Goal: Information Seeking & Learning: Learn about a topic

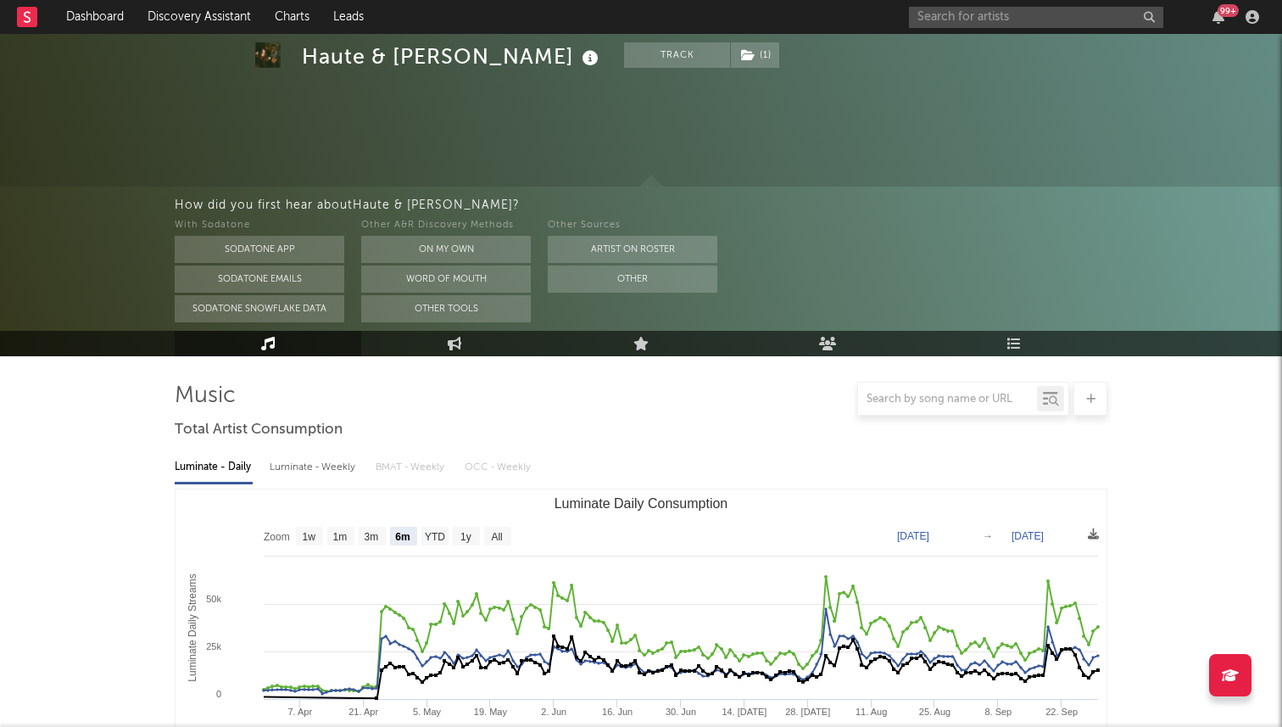
select select "6m"
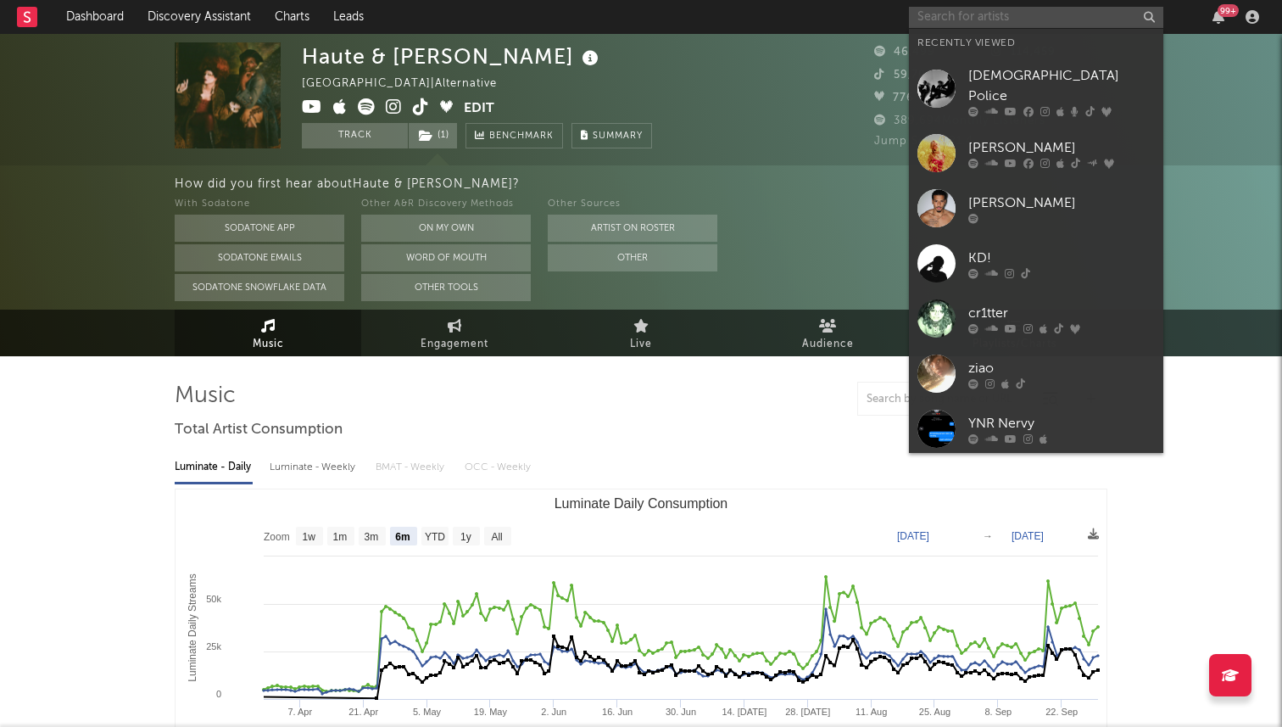
click at [955, 22] on input "text" at bounding box center [1036, 17] width 254 height 21
type input "k"
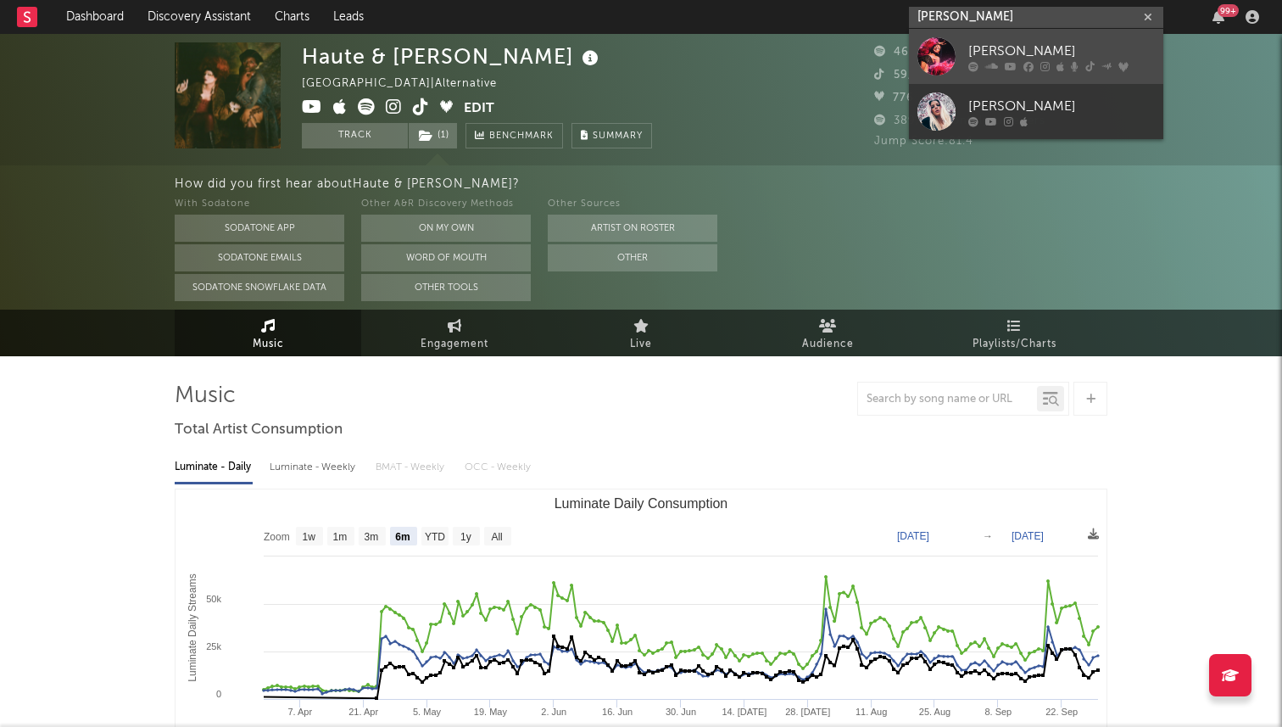
type input "rhea raj"
click at [964, 61] on link "[PERSON_NAME]" at bounding box center [1036, 56] width 254 height 55
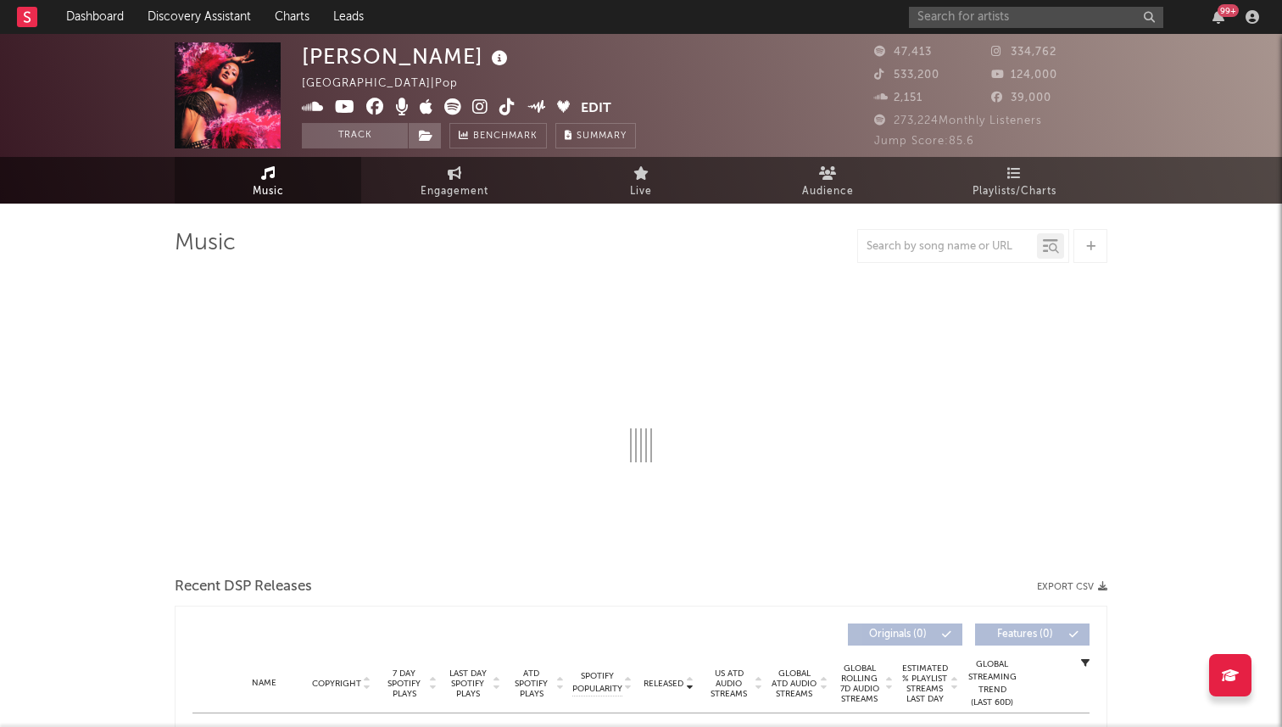
select select "6m"
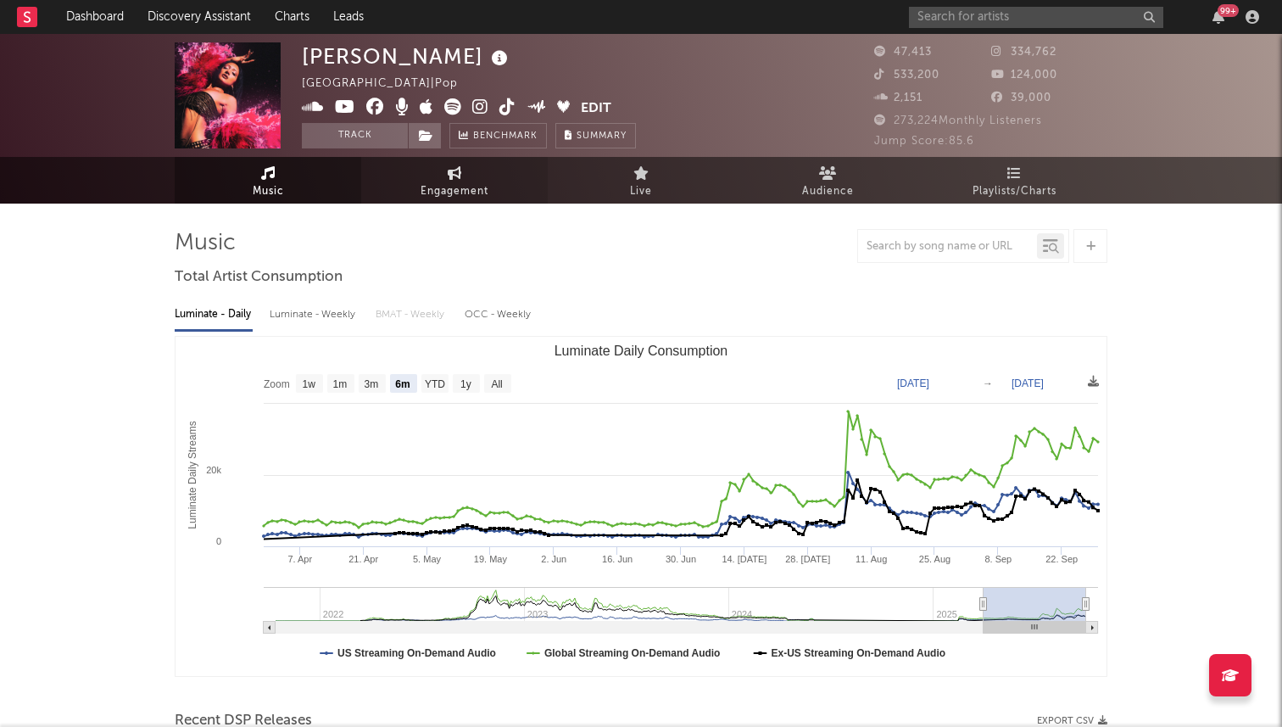
click at [445, 185] on span "Engagement" at bounding box center [455, 192] width 68 height 20
select select "1w"
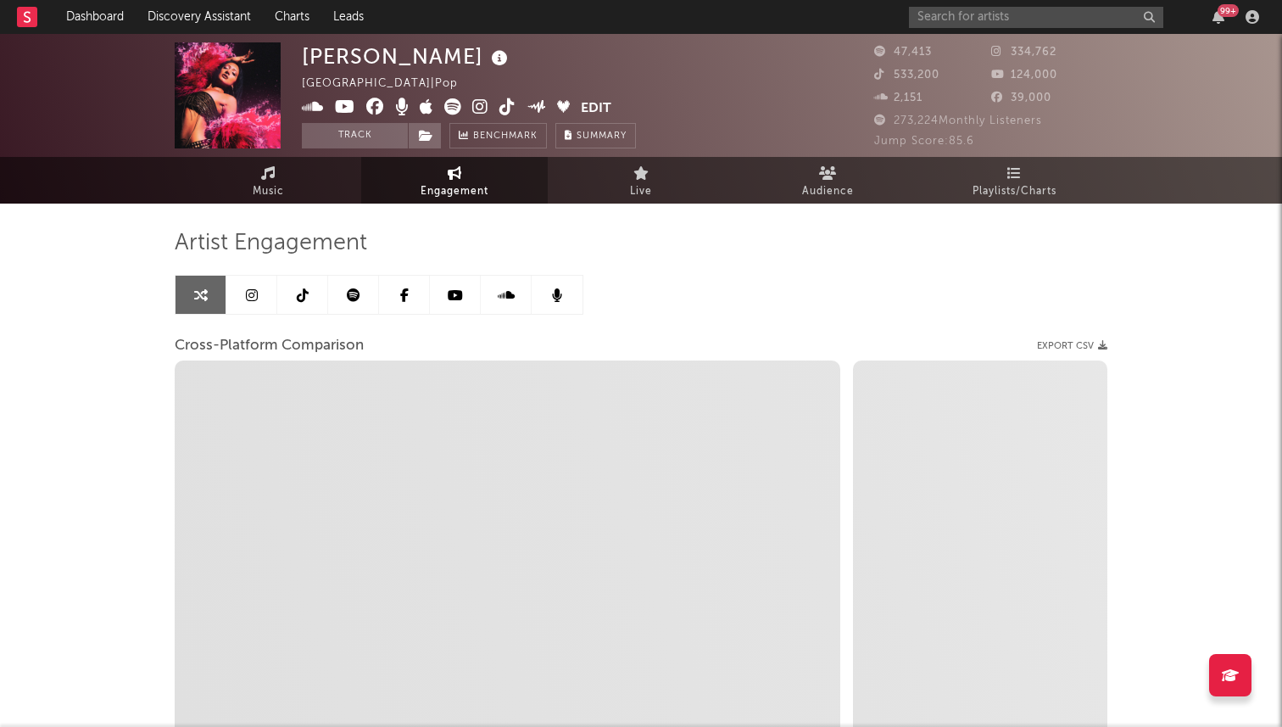
click at [303, 293] on icon at bounding box center [303, 295] width 12 height 14
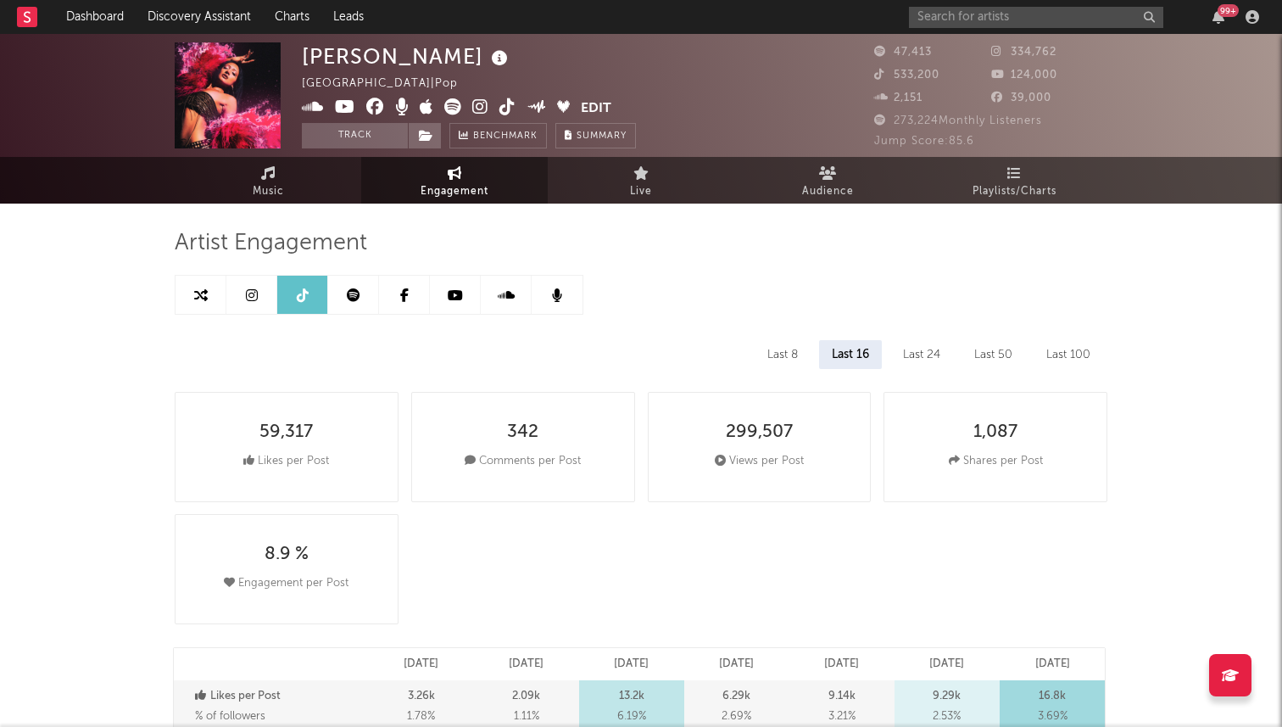
click at [207, 291] on icon at bounding box center [201, 295] width 14 height 14
select select "1w"
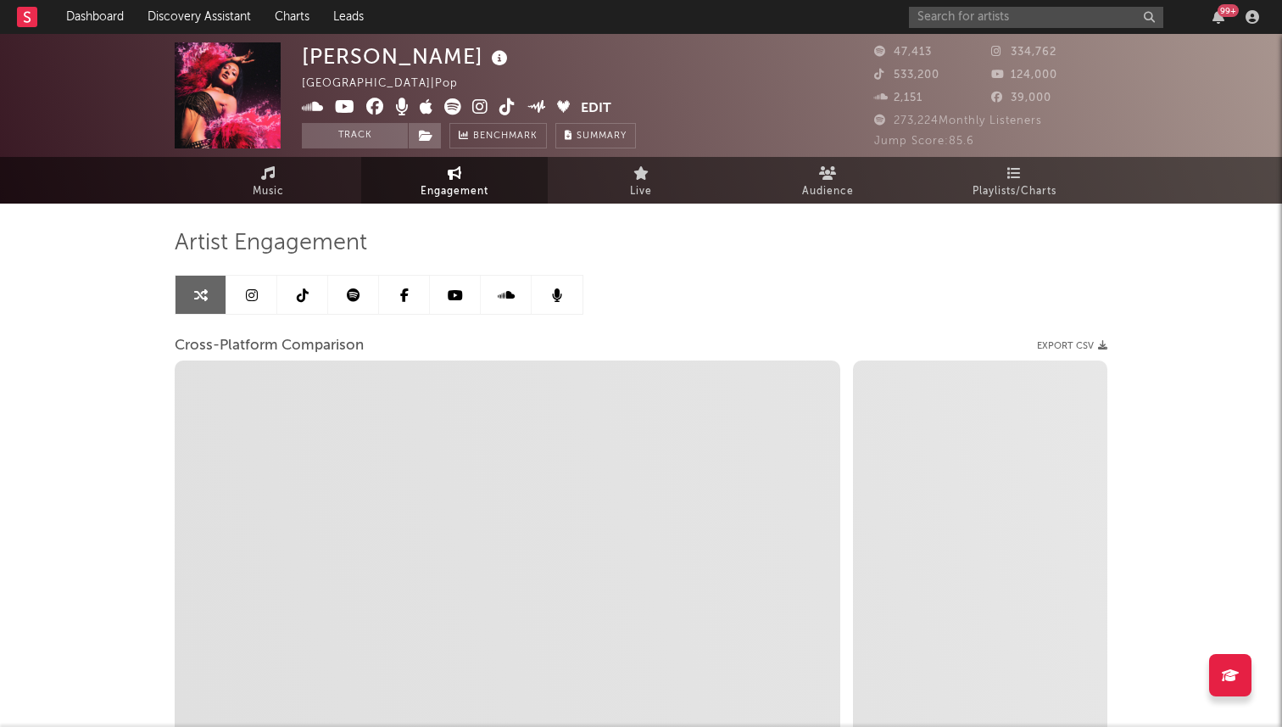
click at [304, 290] on icon at bounding box center [303, 295] width 12 height 14
select select "6m"
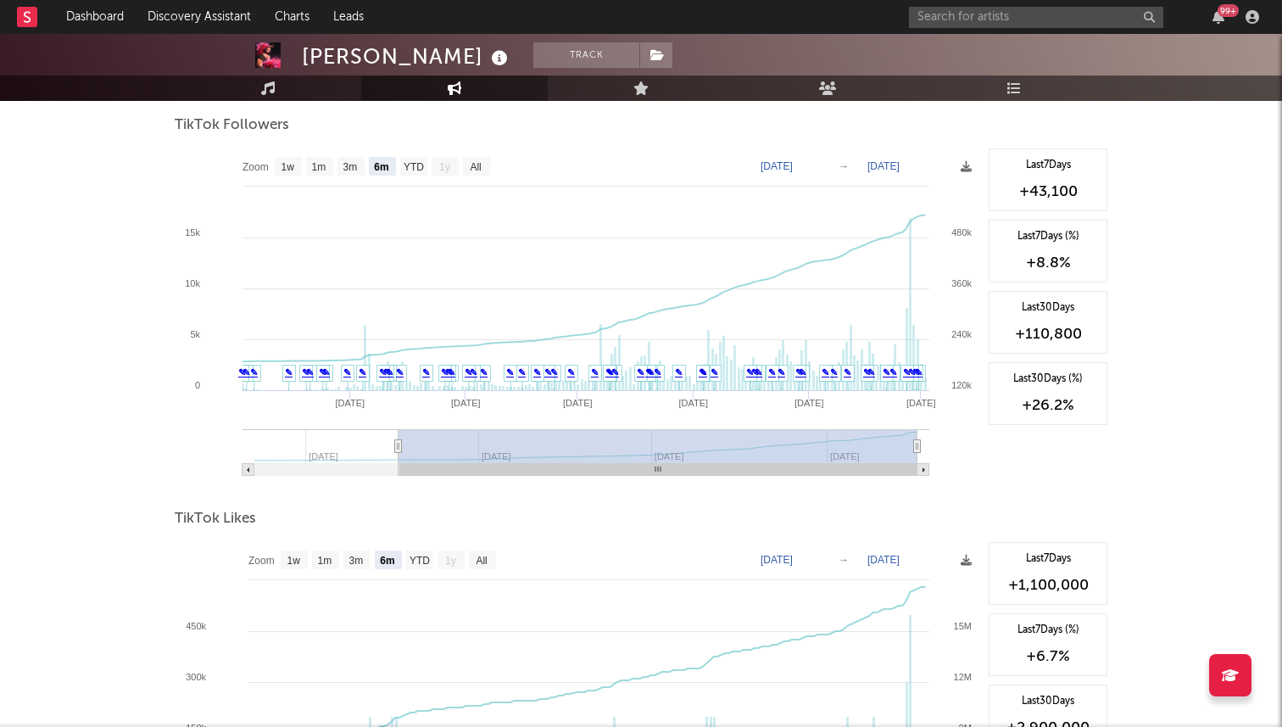
scroll to position [1550, 0]
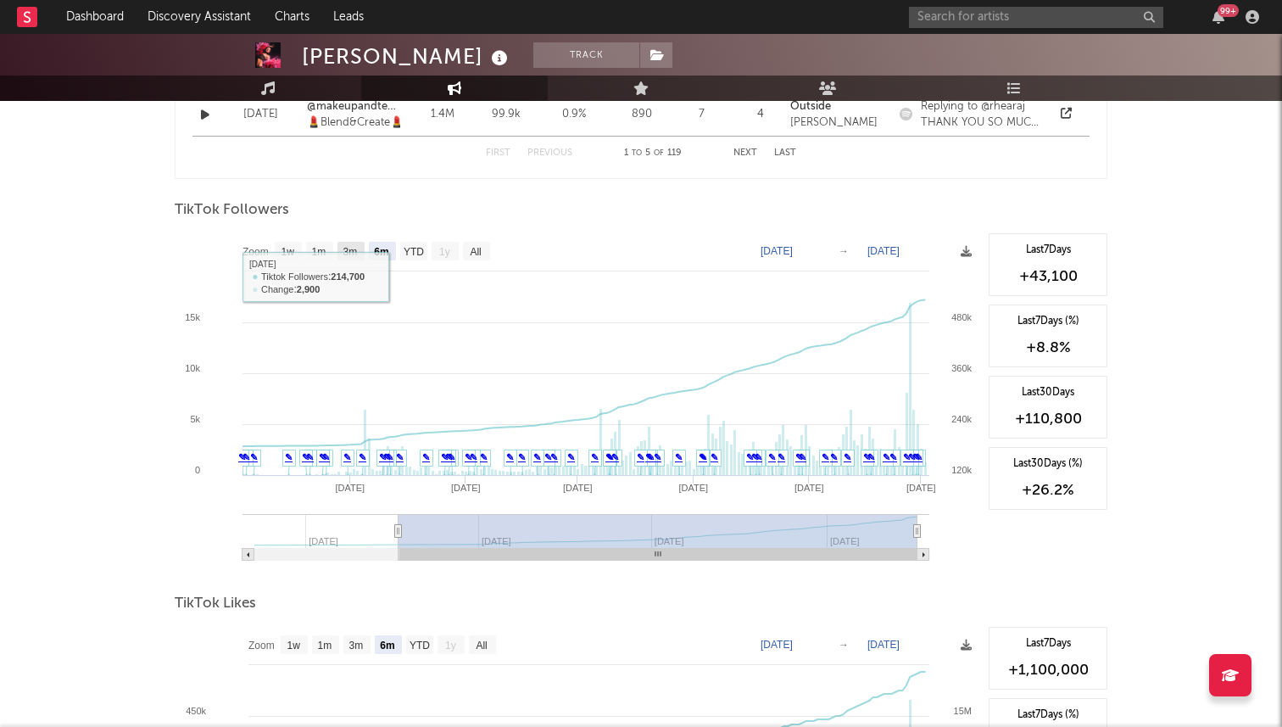
click at [358, 255] on text "3m" at bounding box center [351, 252] width 14 height 12
select select "3m"
type input "2025-07-02"
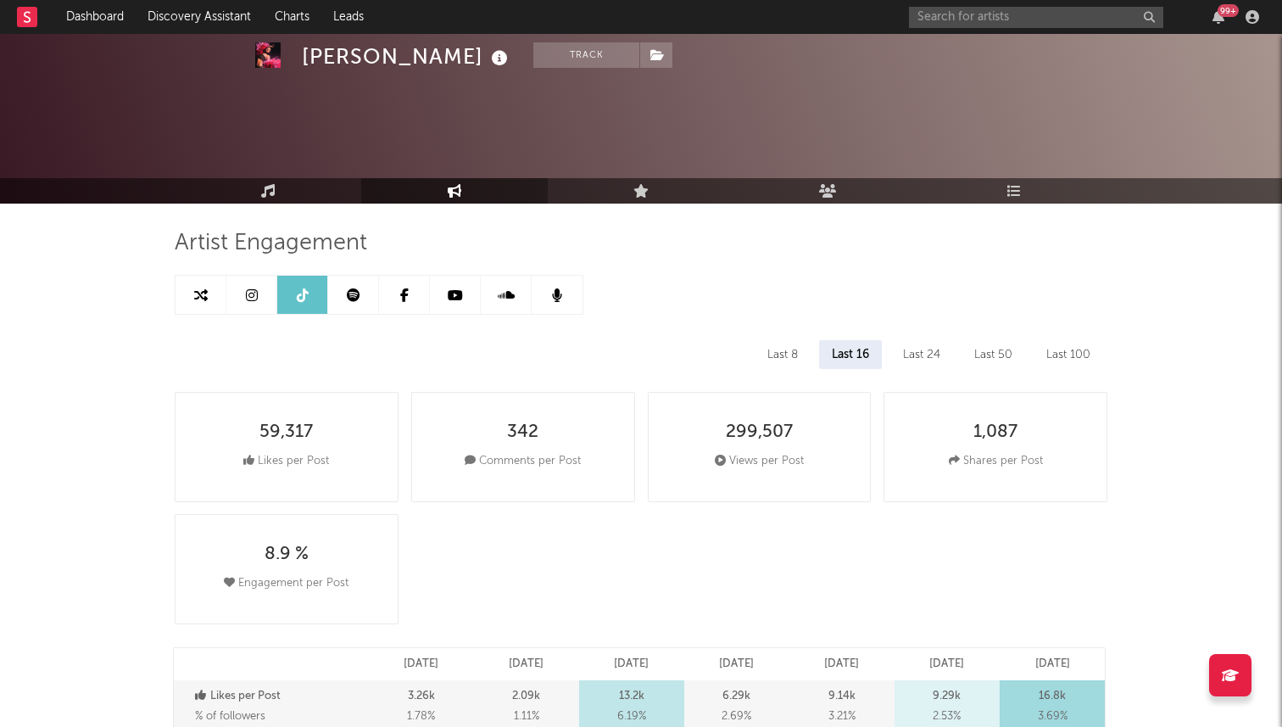
select select "6m"
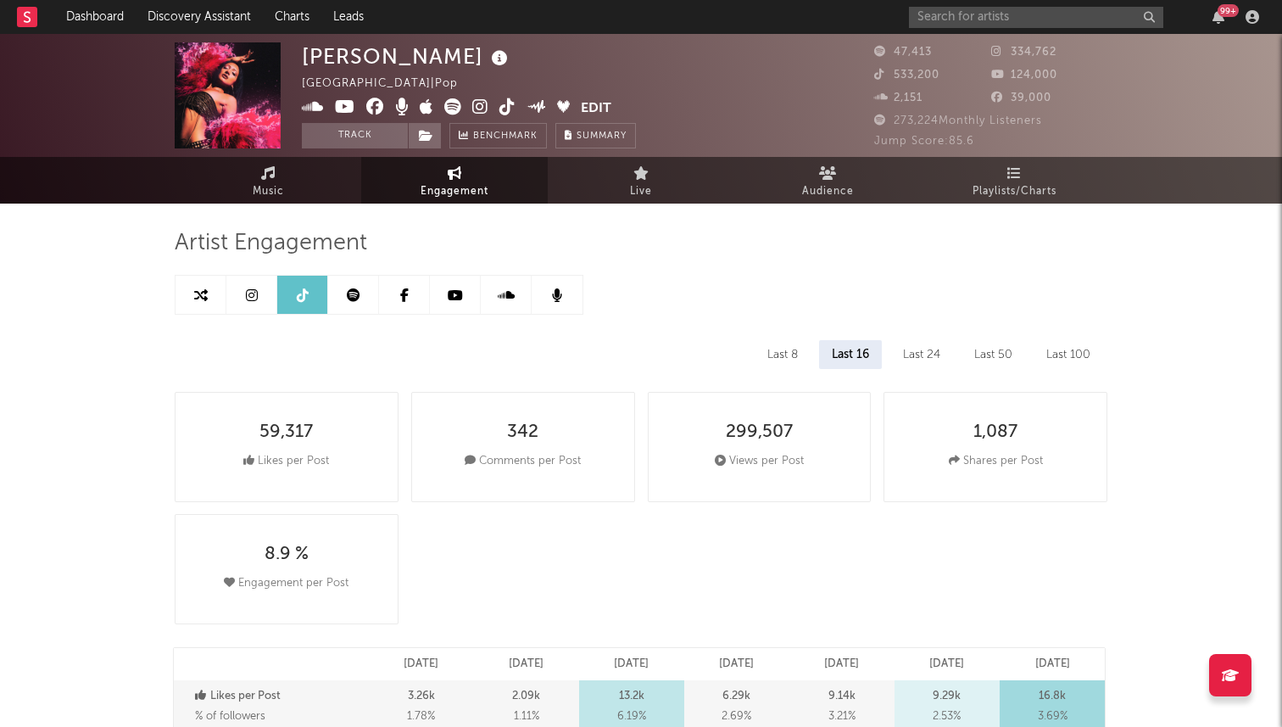
click at [500, 108] on icon at bounding box center [508, 106] width 16 height 17
click at [221, 294] on link at bounding box center [201, 295] width 51 height 38
select select "1m"
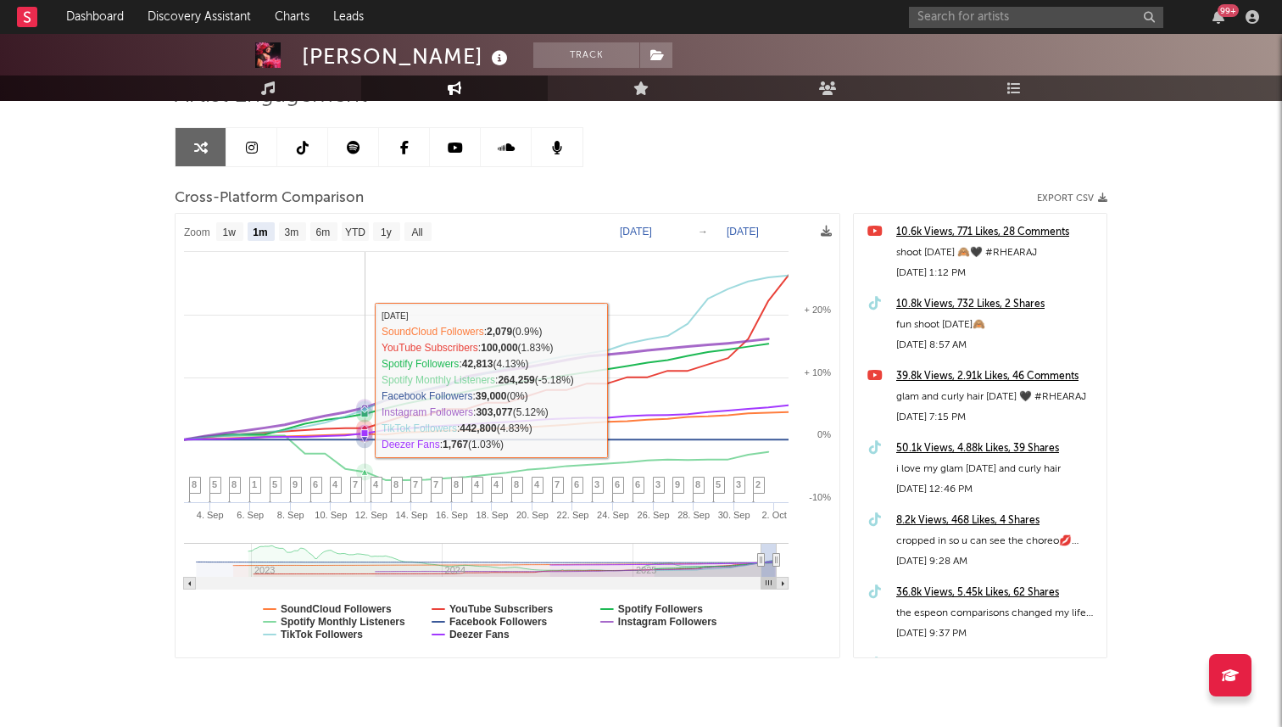
scroll to position [198, 0]
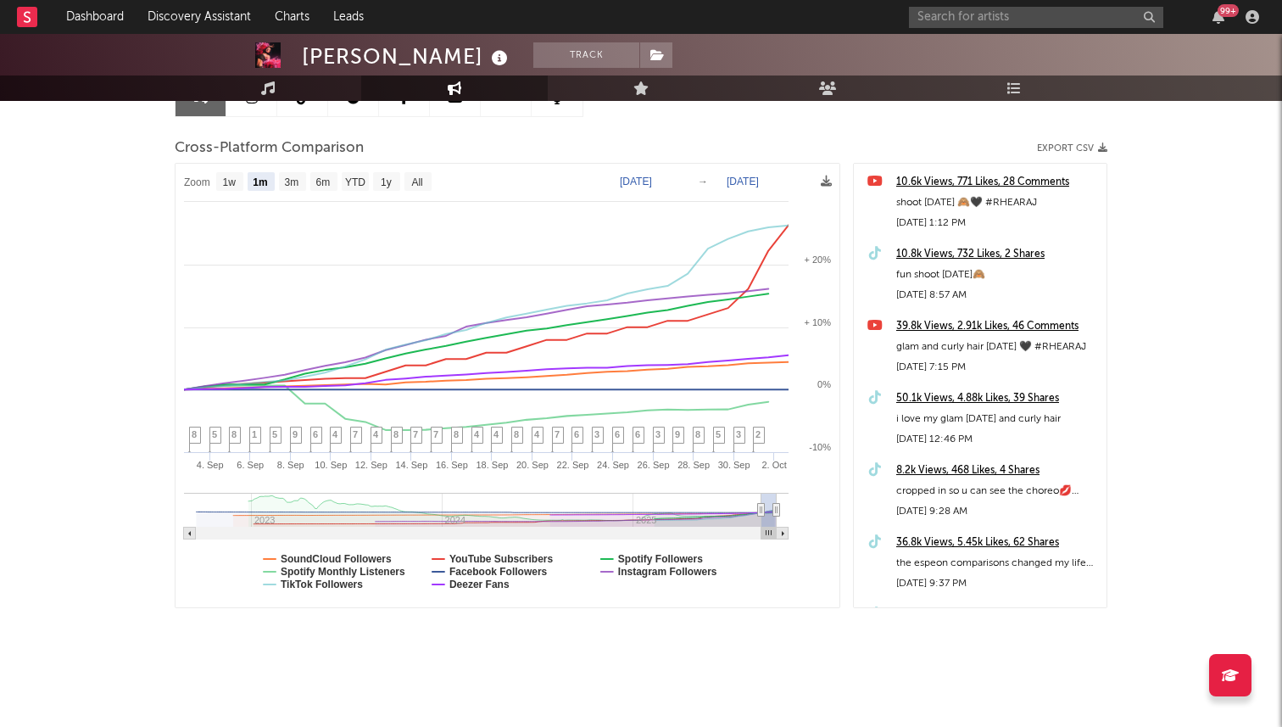
click at [272, 557] on rect at bounding box center [508, 386] width 664 height 444
click at [273, 572] on icon at bounding box center [270, 572] width 12 height 0
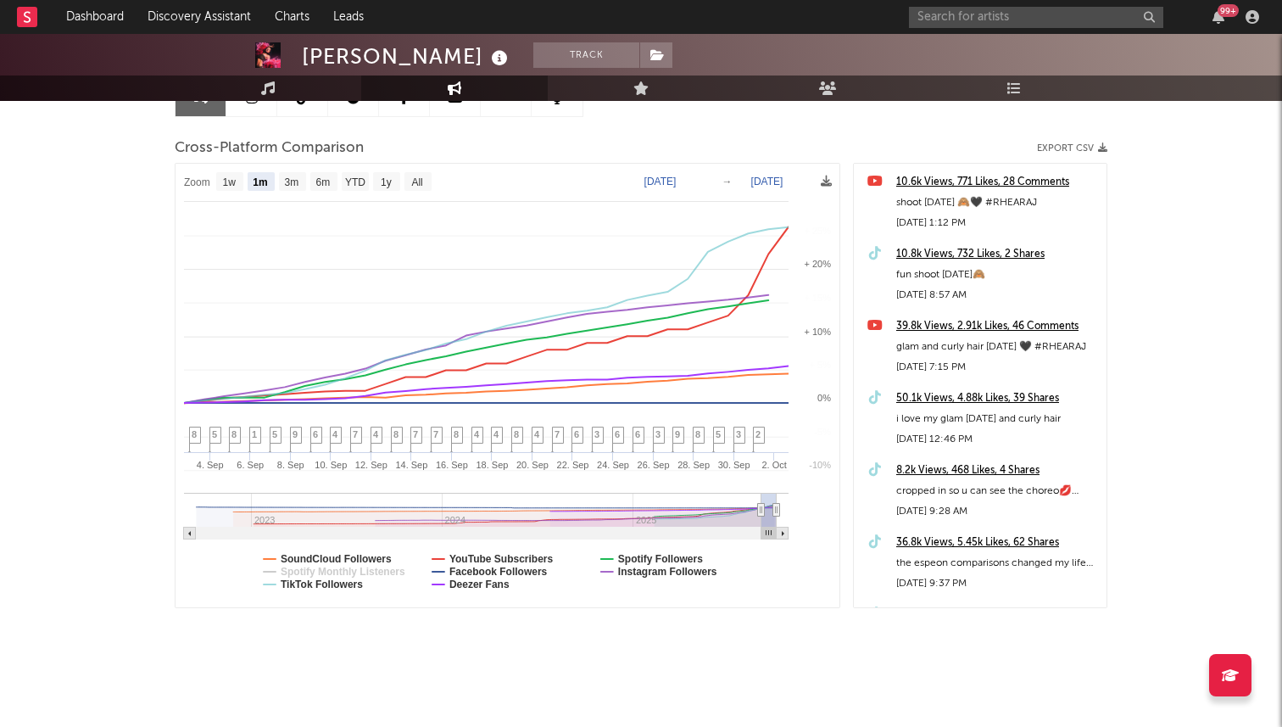
select select "1m"
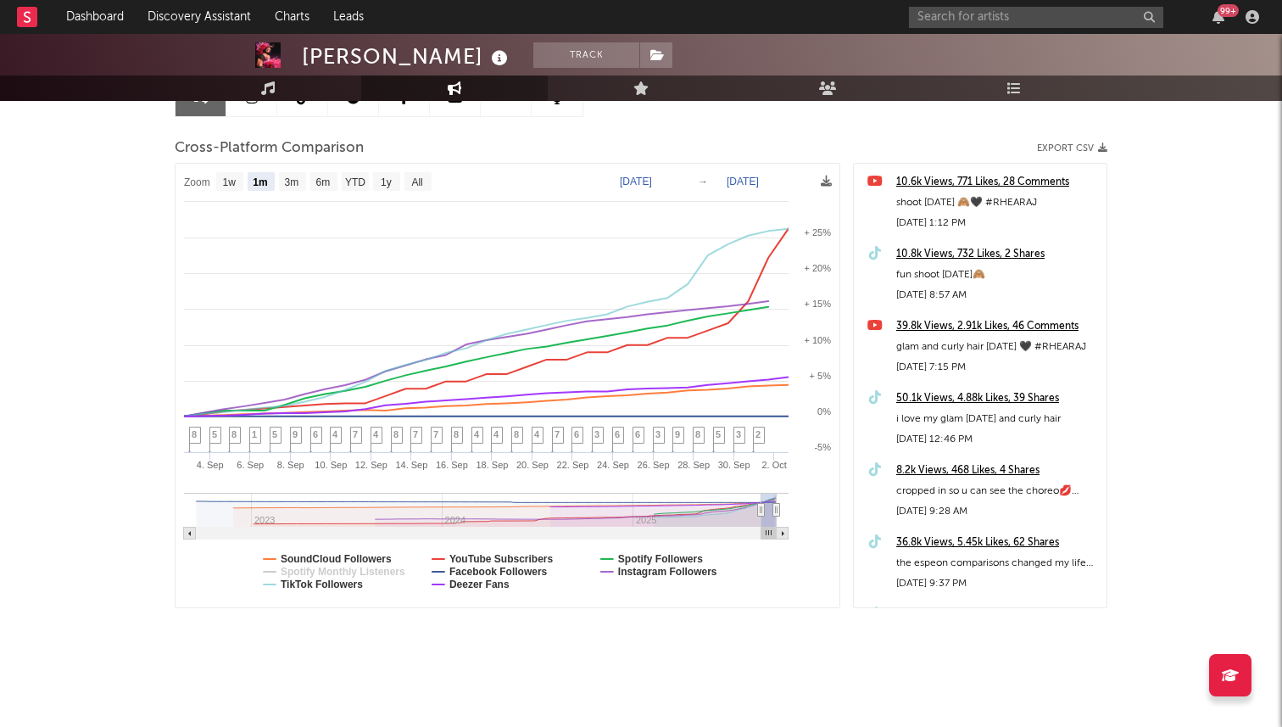
scroll to position [164, 0]
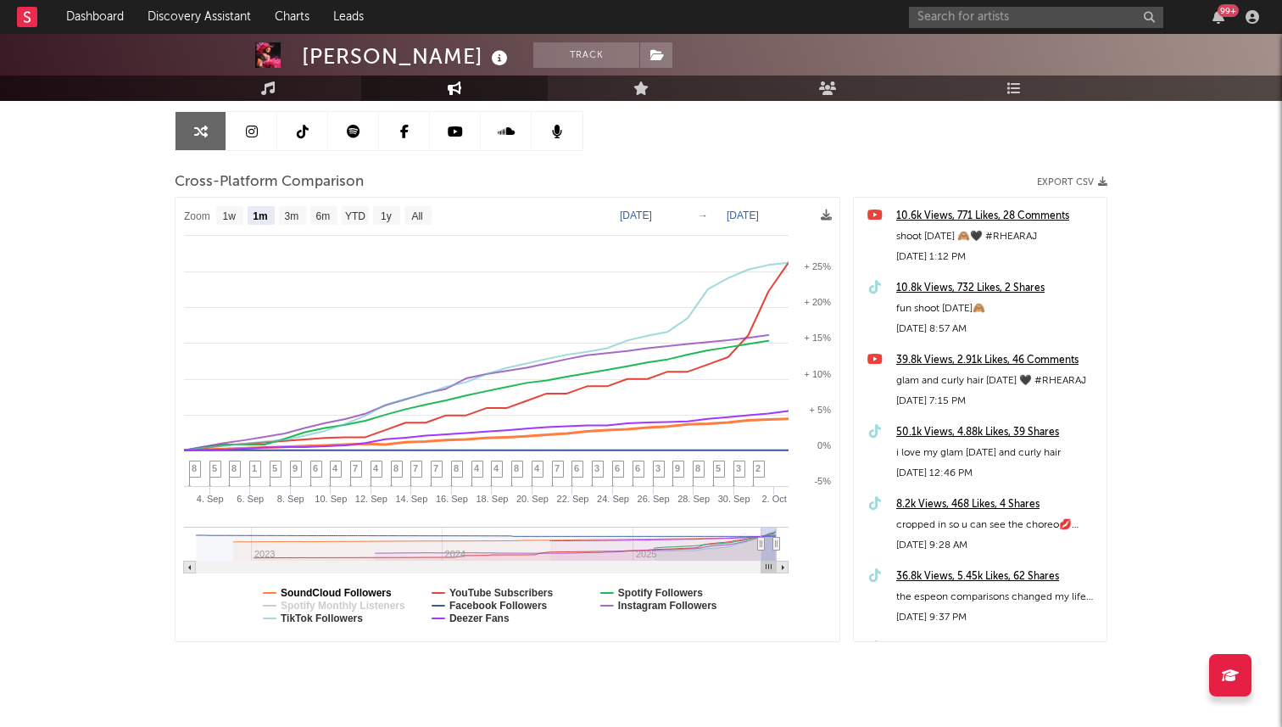
click at [285, 593] on text "SoundCloud Followers" at bounding box center [336, 593] width 111 height 12
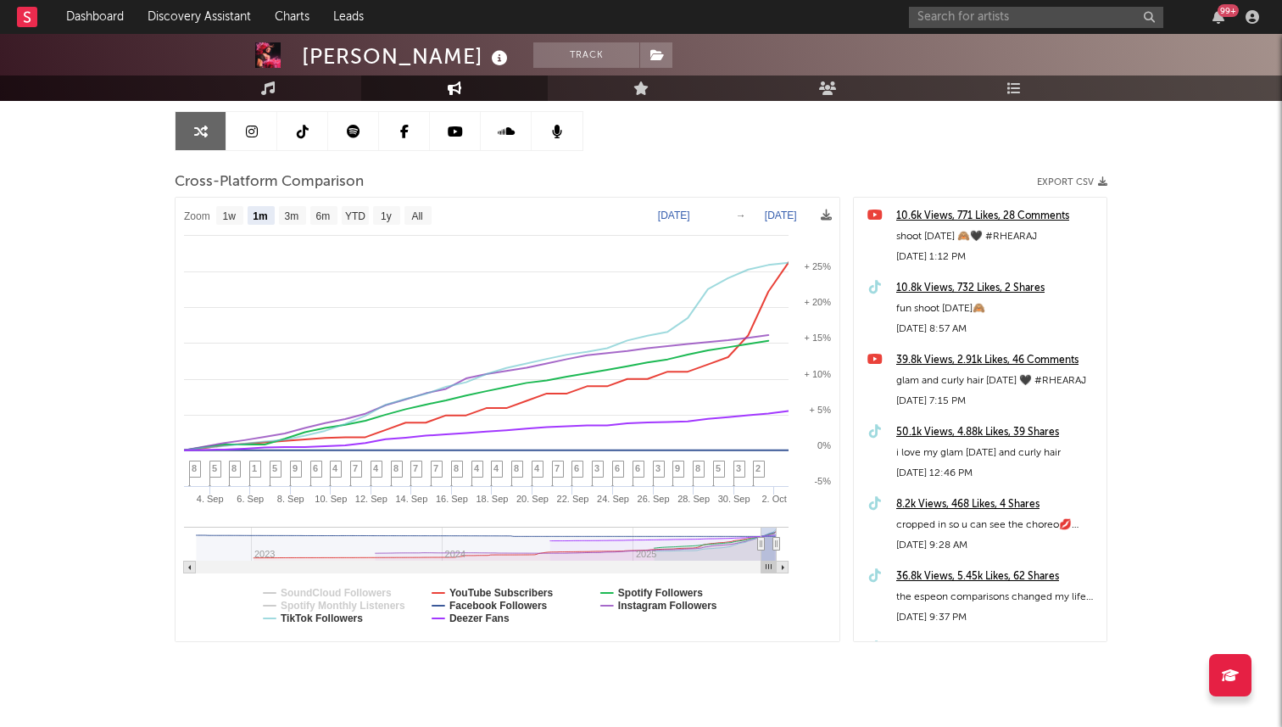
select select "1m"
click at [490, 600] on text "Facebook Followers" at bounding box center [499, 606] width 98 height 12
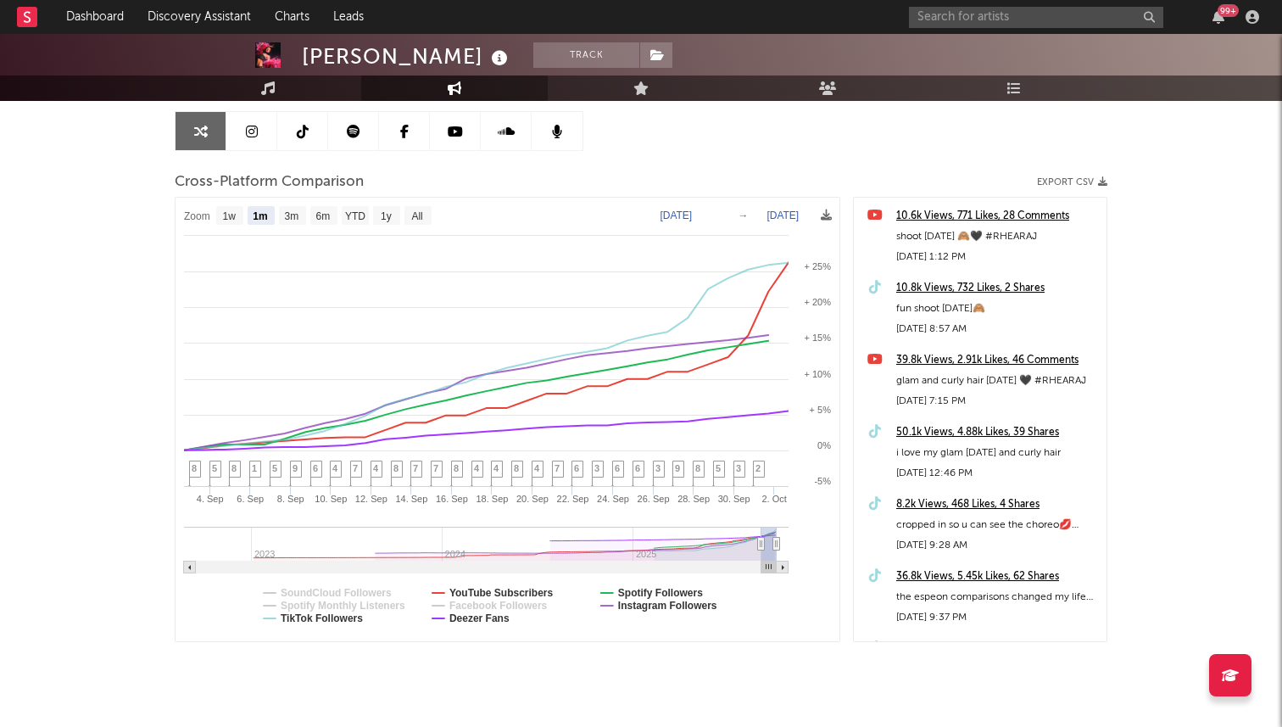
select select "1m"
click at [502, 589] on text "YouTube Subscribers" at bounding box center [502, 593] width 104 height 12
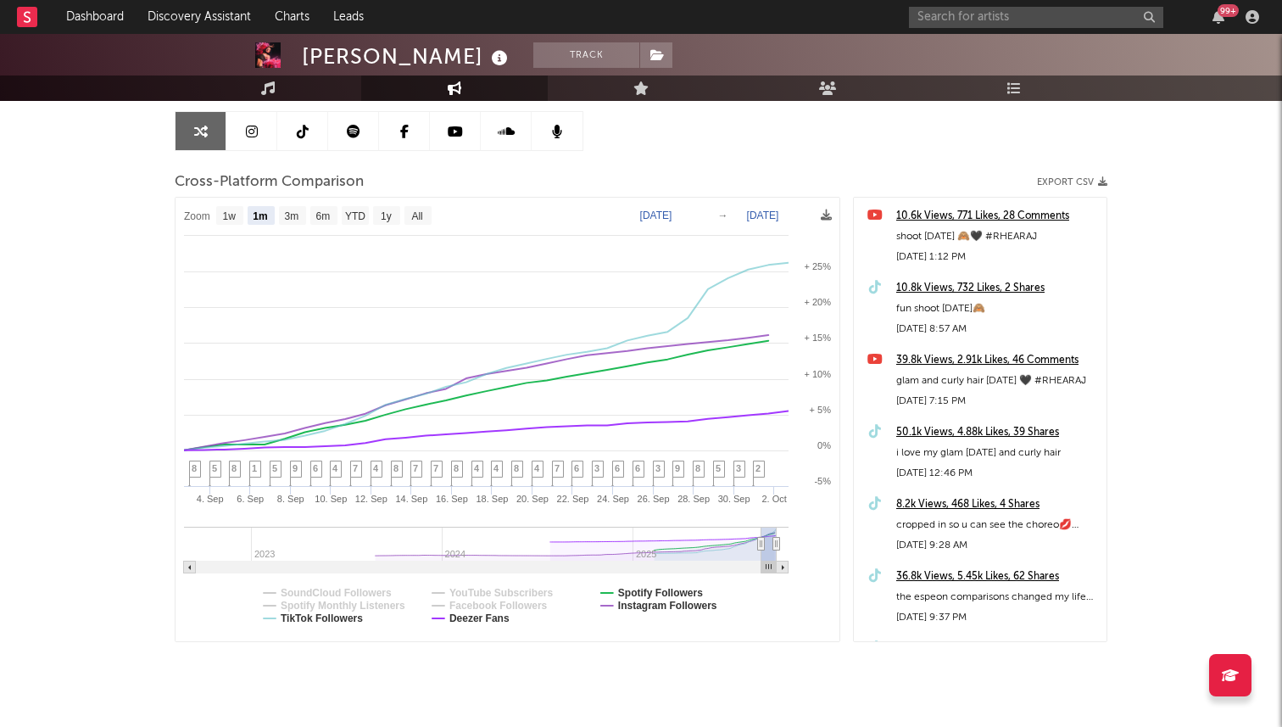
select select "1m"
click at [566, 696] on div "Artist Engagement Cross-Platform Comparison Export CSV Zoom 1w 1m 3m 6m YTD 1y …" at bounding box center [641, 375] width 933 height 670
click at [483, 615] on text "Deezer Fans" at bounding box center [480, 618] width 60 height 12
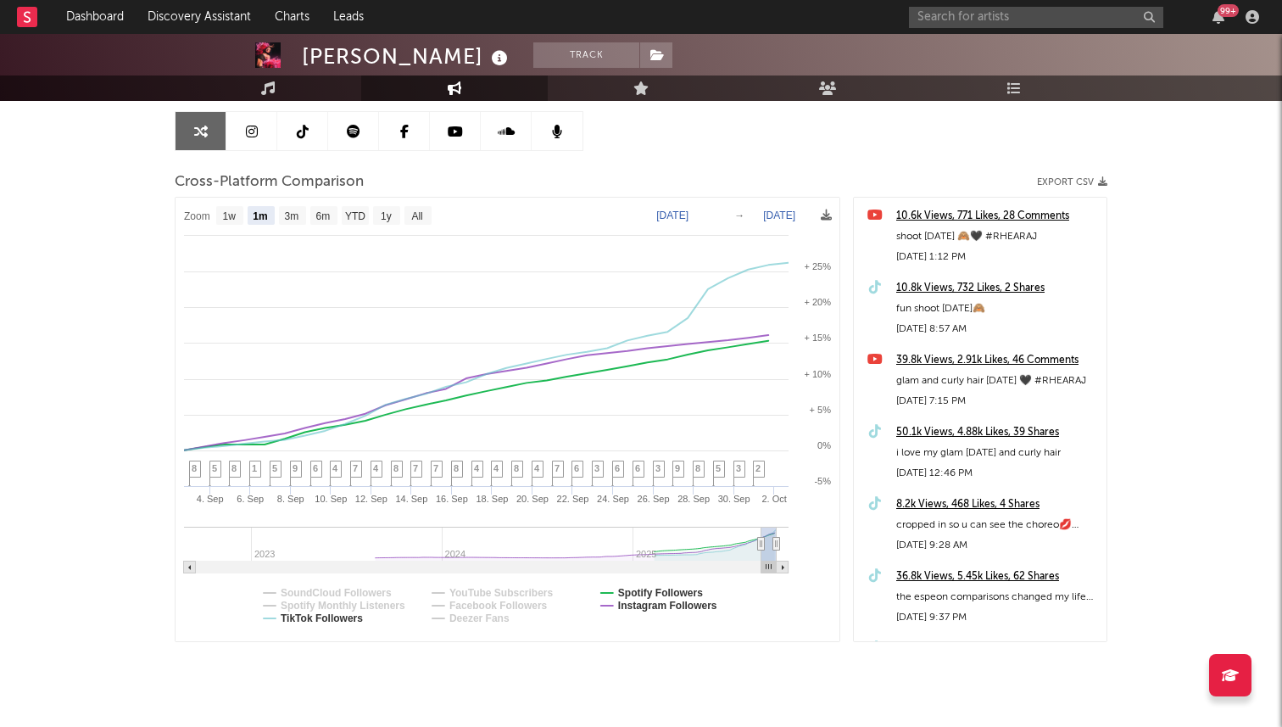
select select "1m"
click at [649, 592] on text "Spotify Followers" at bounding box center [660, 593] width 85 height 12
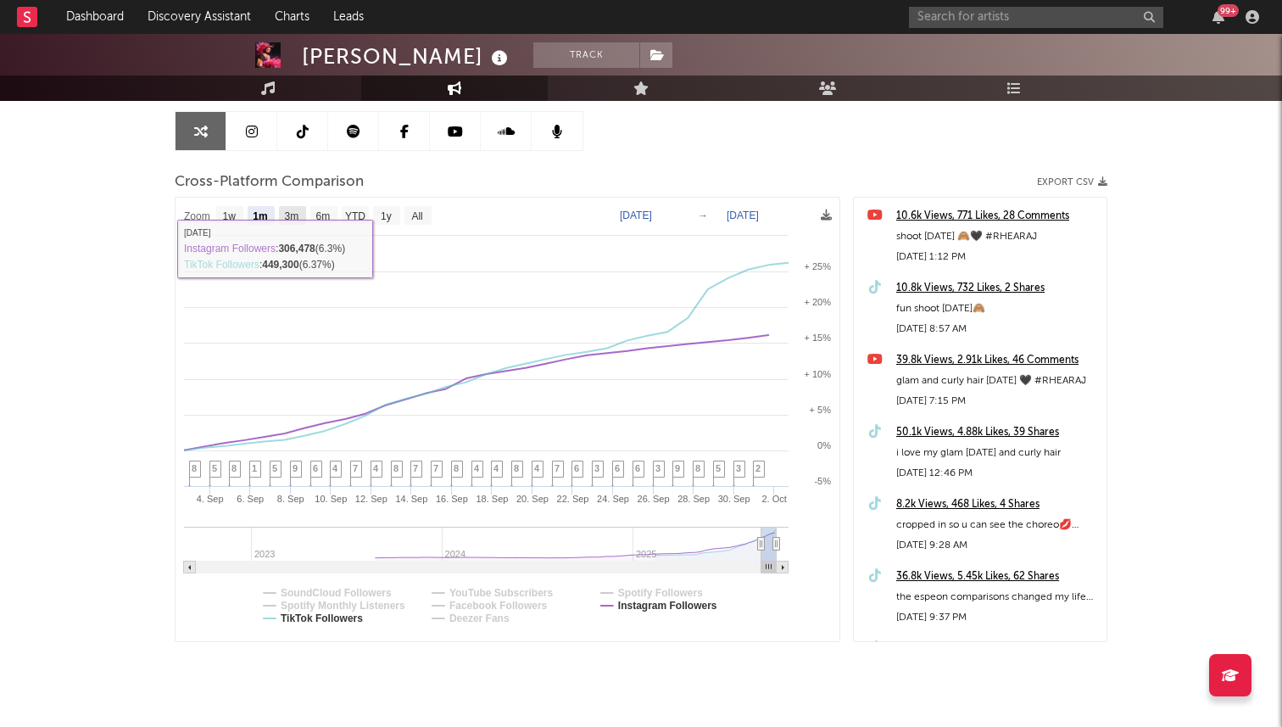
click at [296, 221] on rect at bounding box center [292, 215] width 27 height 19
select select "3m"
type input "[DATE]"
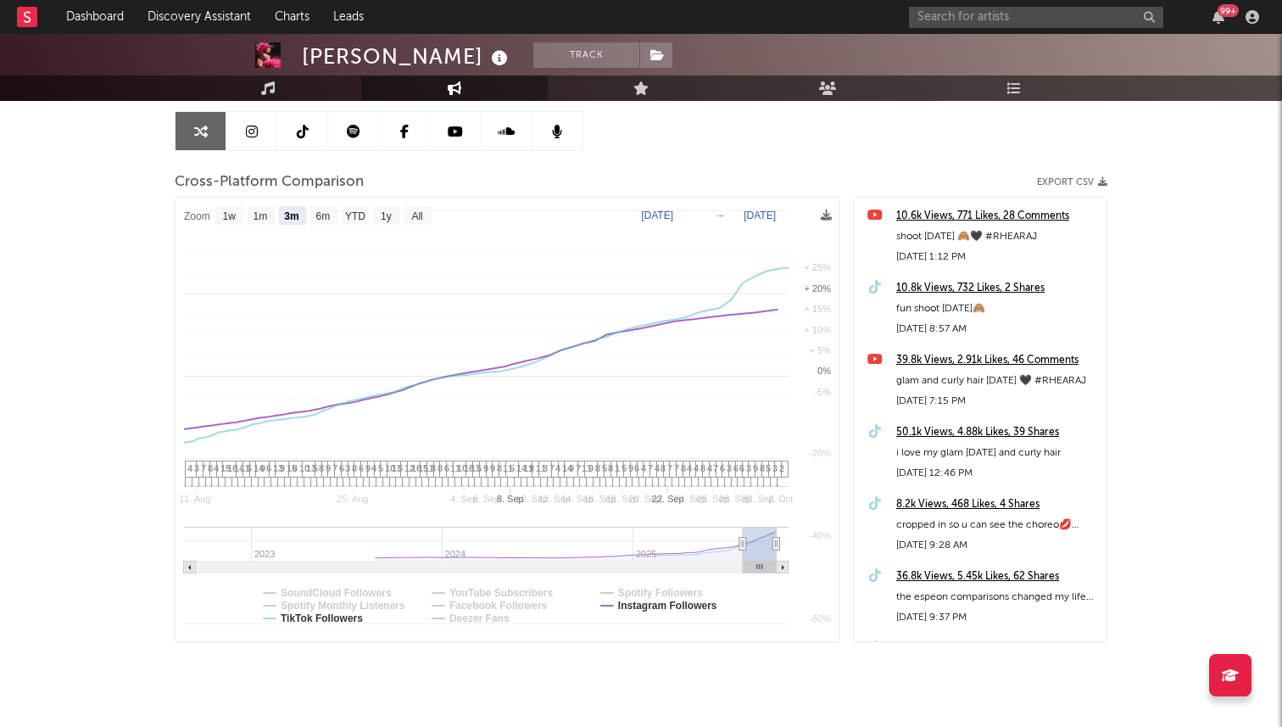
select select "3m"
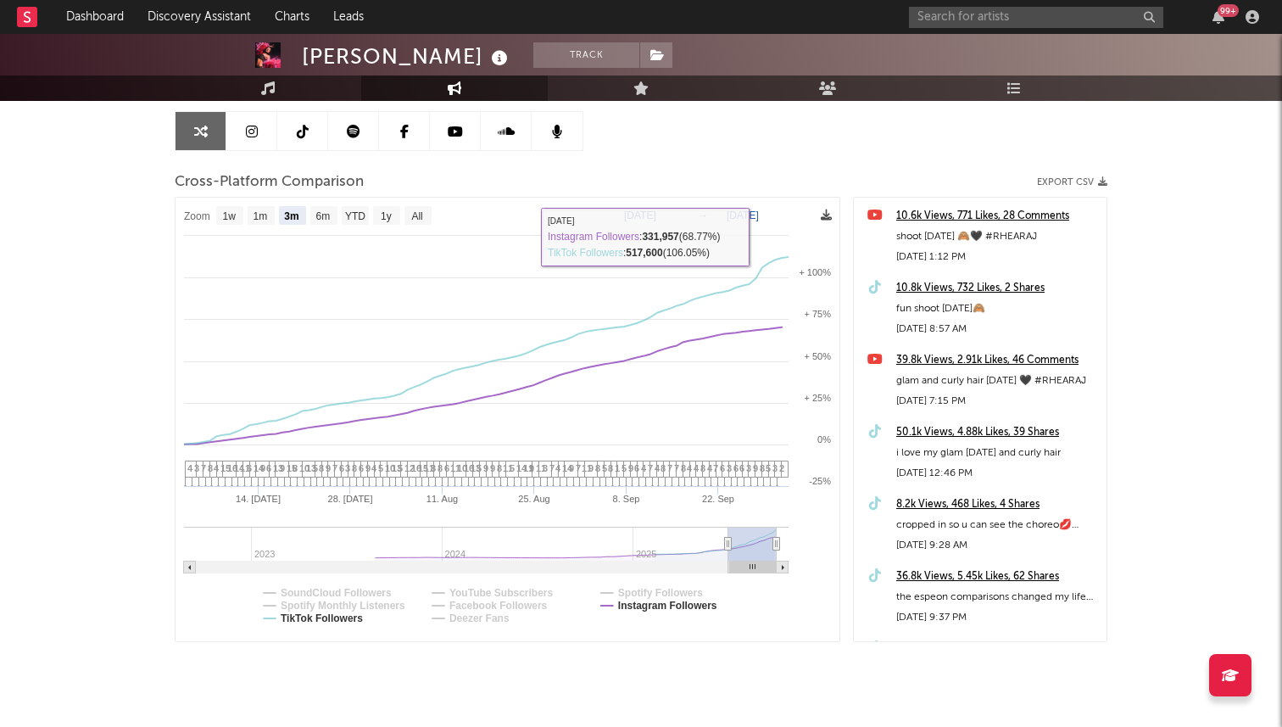
click at [822, 213] on icon at bounding box center [826, 214] width 11 height 11
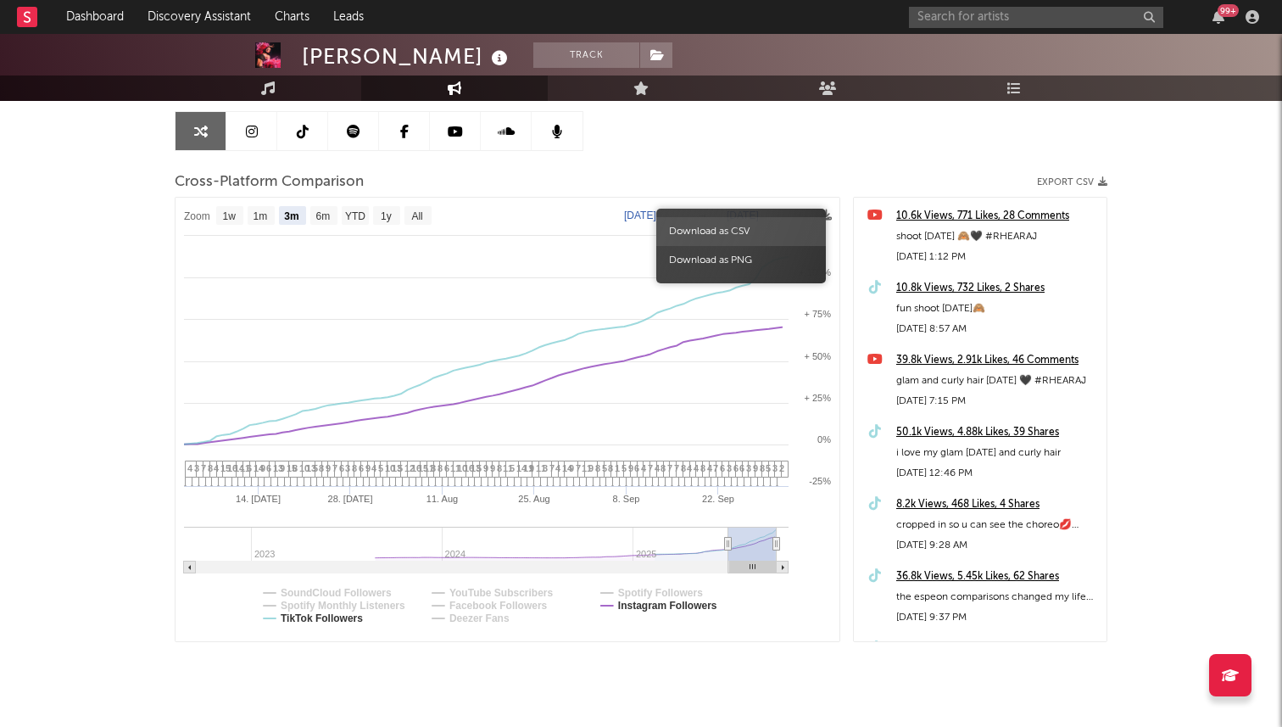
click at [752, 221] on span "Download as CSV" at bounding box center [741, 231] width 170 height 29
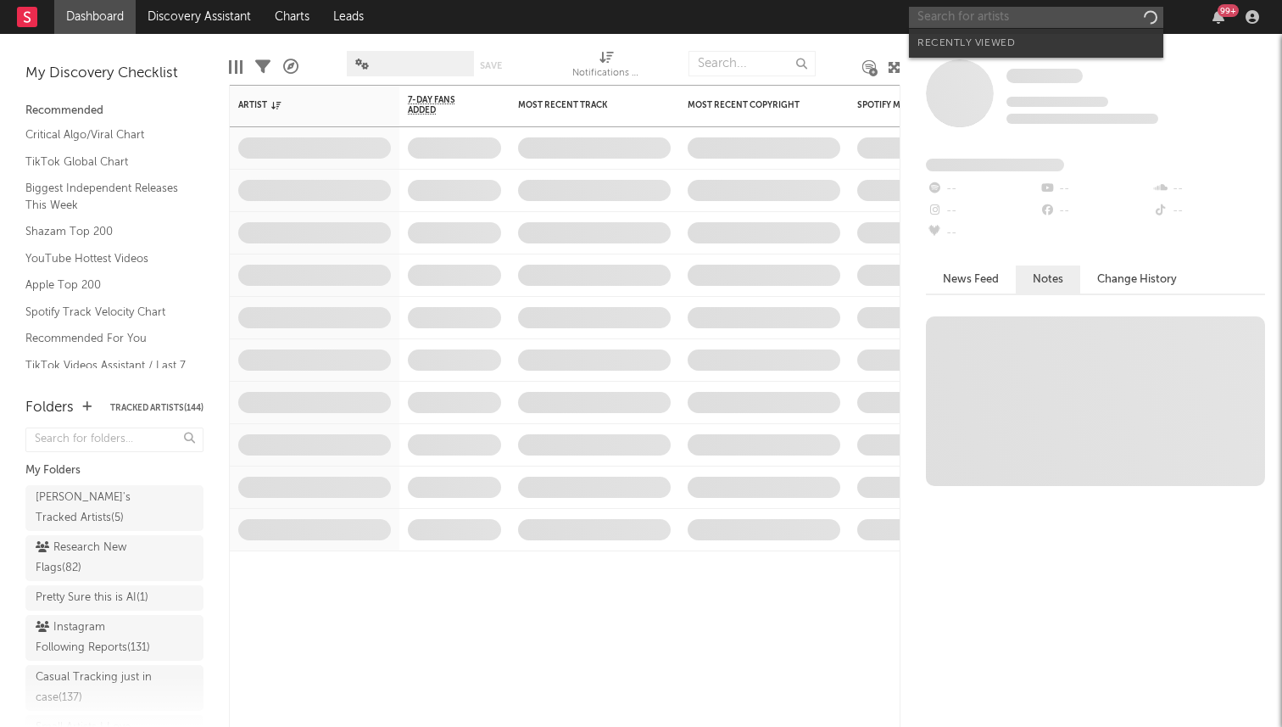
click at [991, 22] on input "text" at bounding box center [1036, 17] width 254 height 21
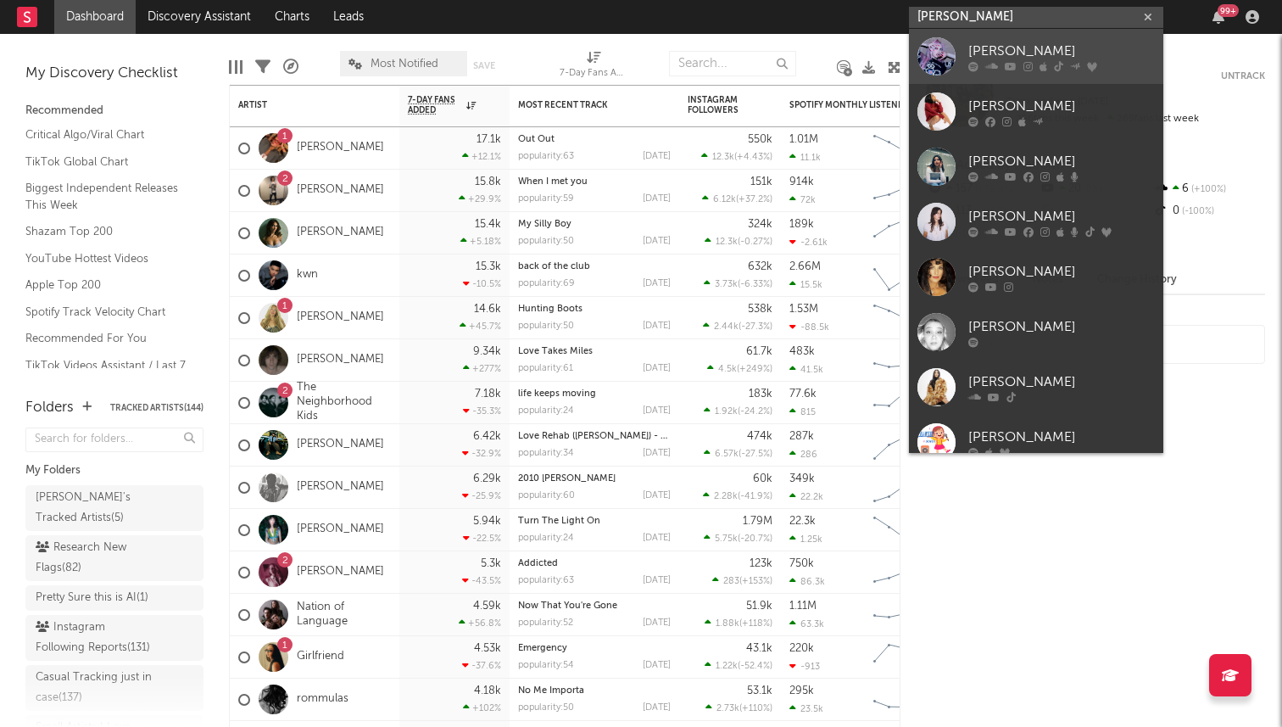
type input "adela"
click at [969, 65] on icon at bounding box center [974, 66] width 10 height 10
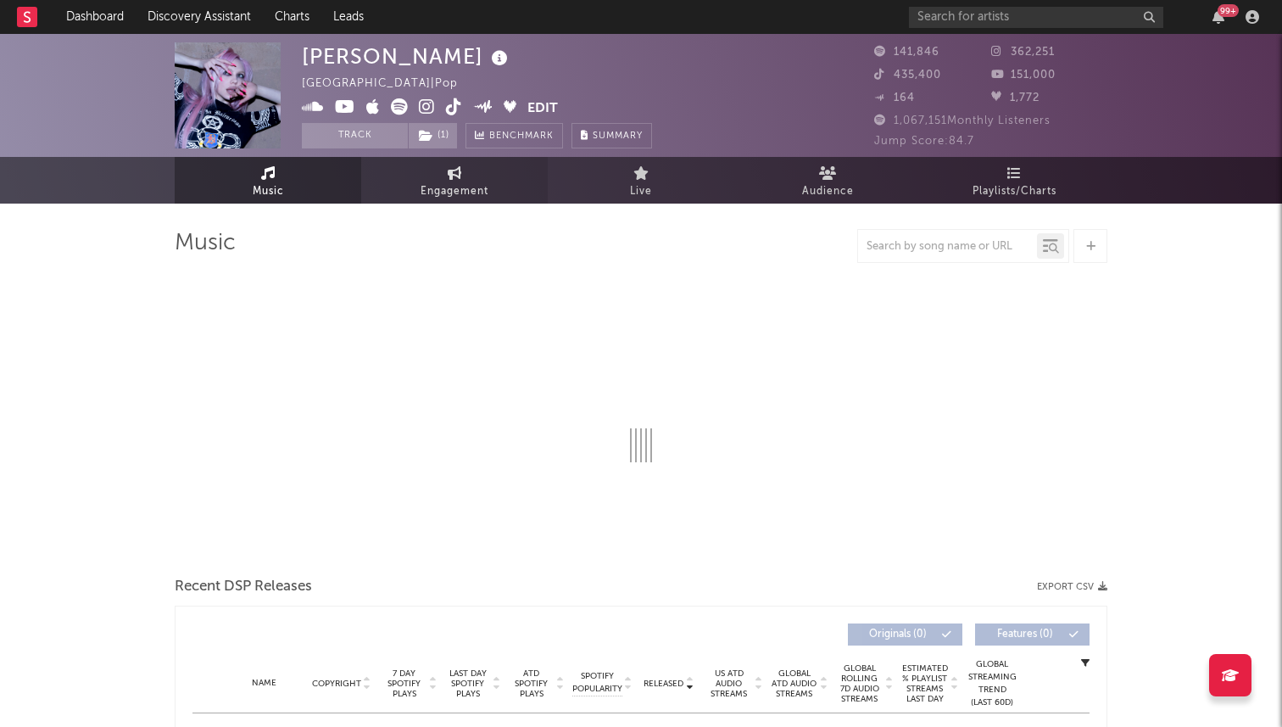
click at [459, 182] on span "Engagement" at bounding box center [455, 192] width 68 height 20
select select "1w"
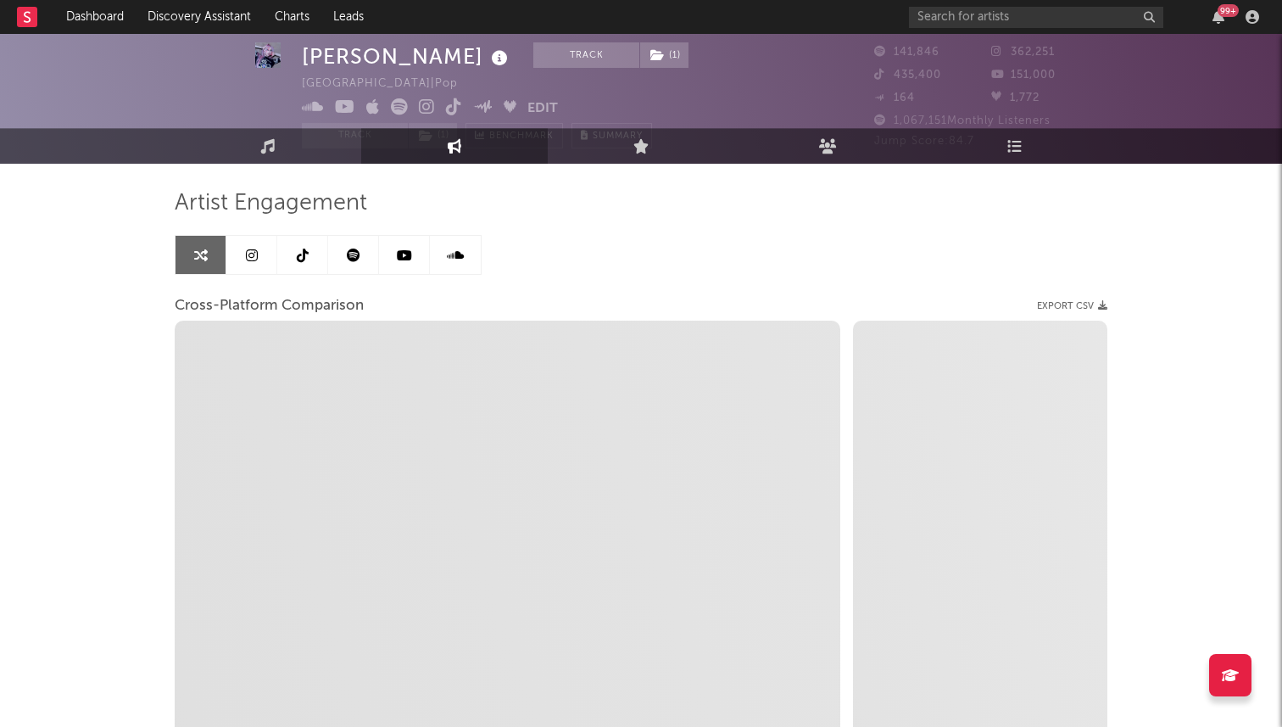
select select "1m"
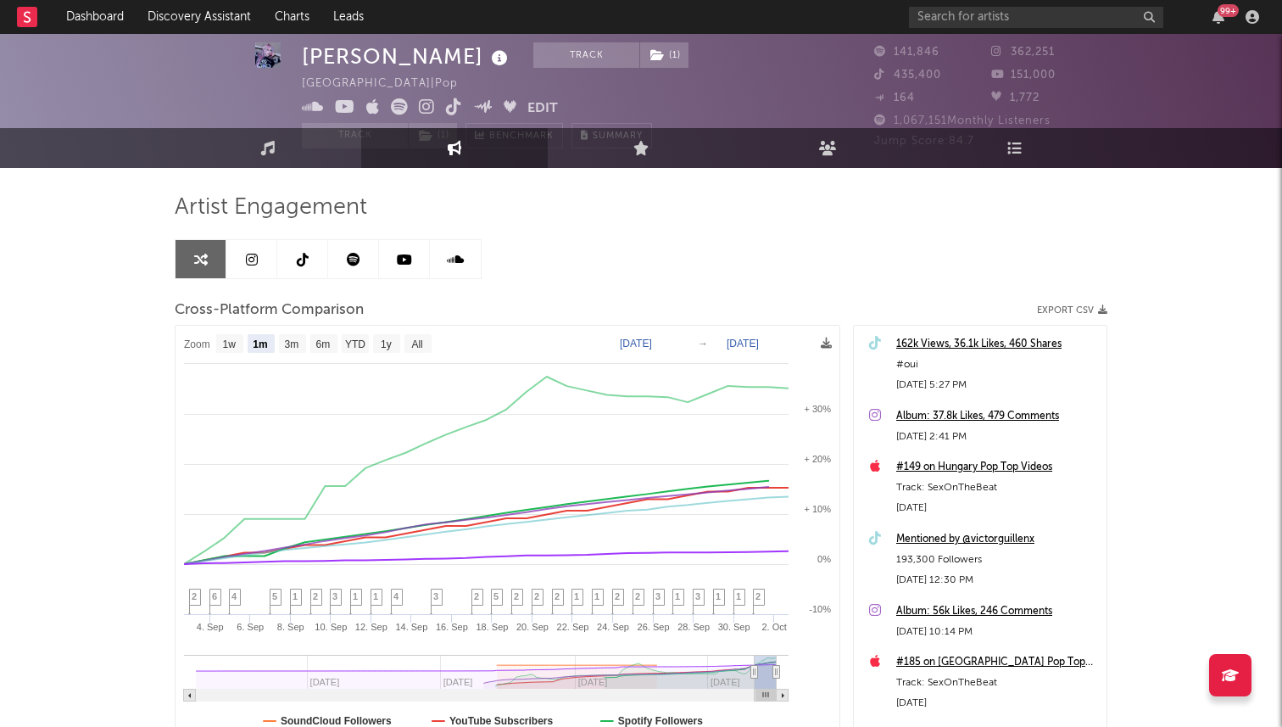
scroll to position [10, 0]
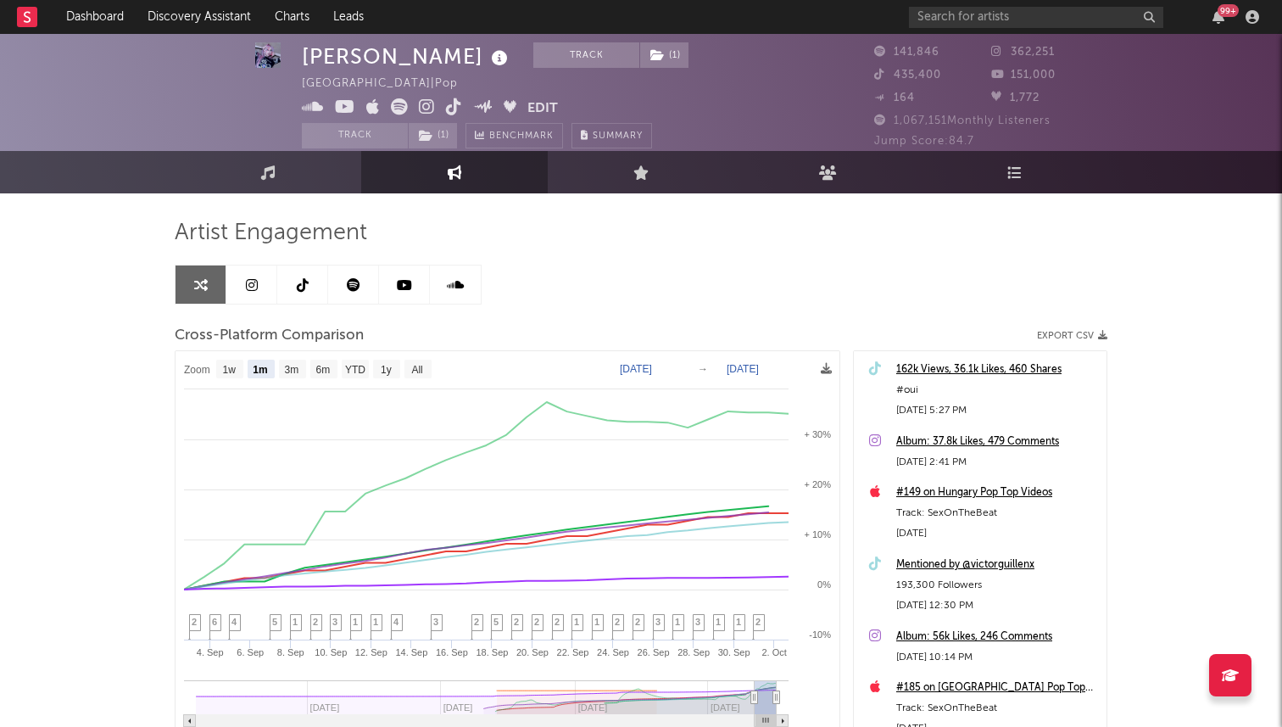
click at [265, 292] on link at bounding box center [251, 284] width 51 height 38
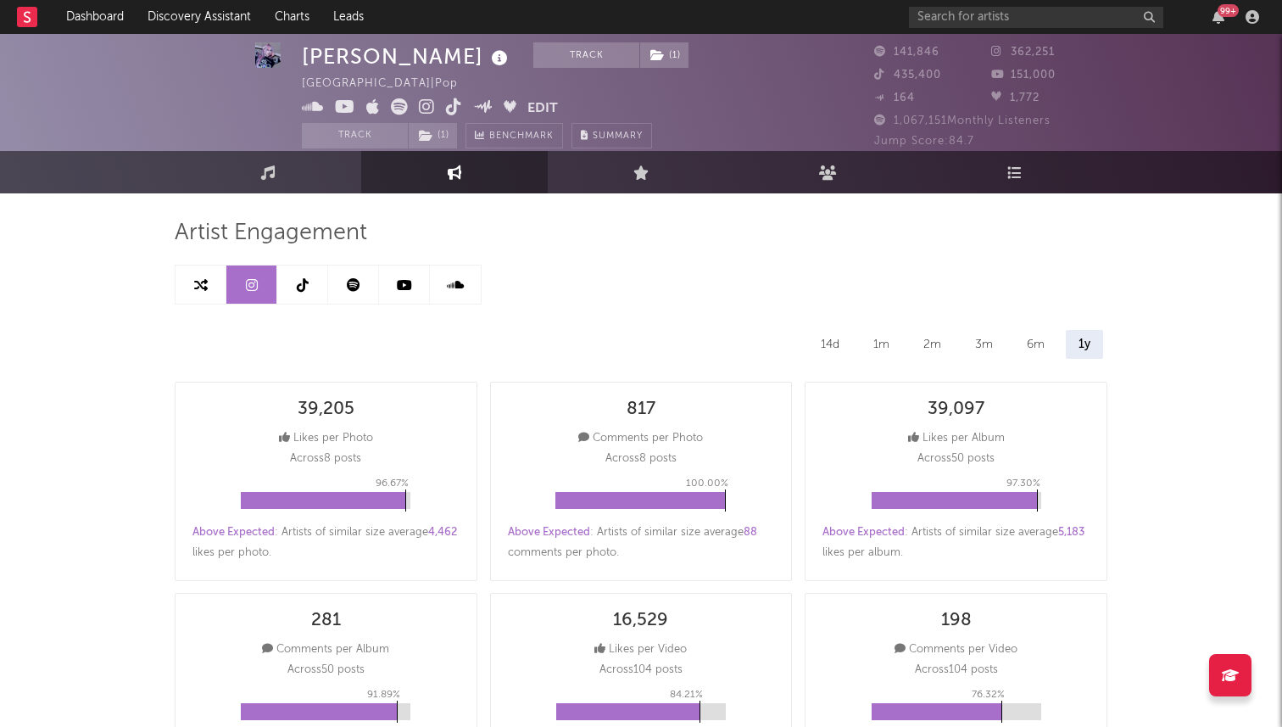
select select "6m"
click at [213, 289] on link at bounding box center [201, 284] width 51 height 38
select select "1m"
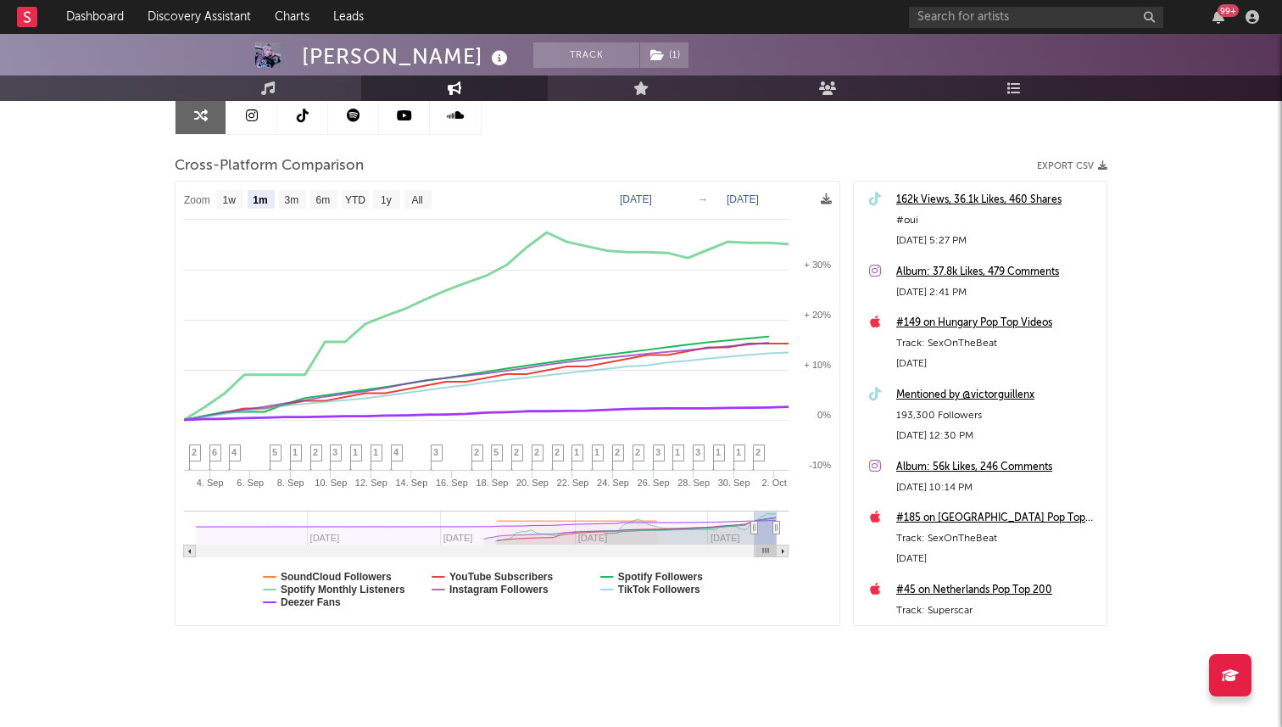
scroll to position [156, 0]
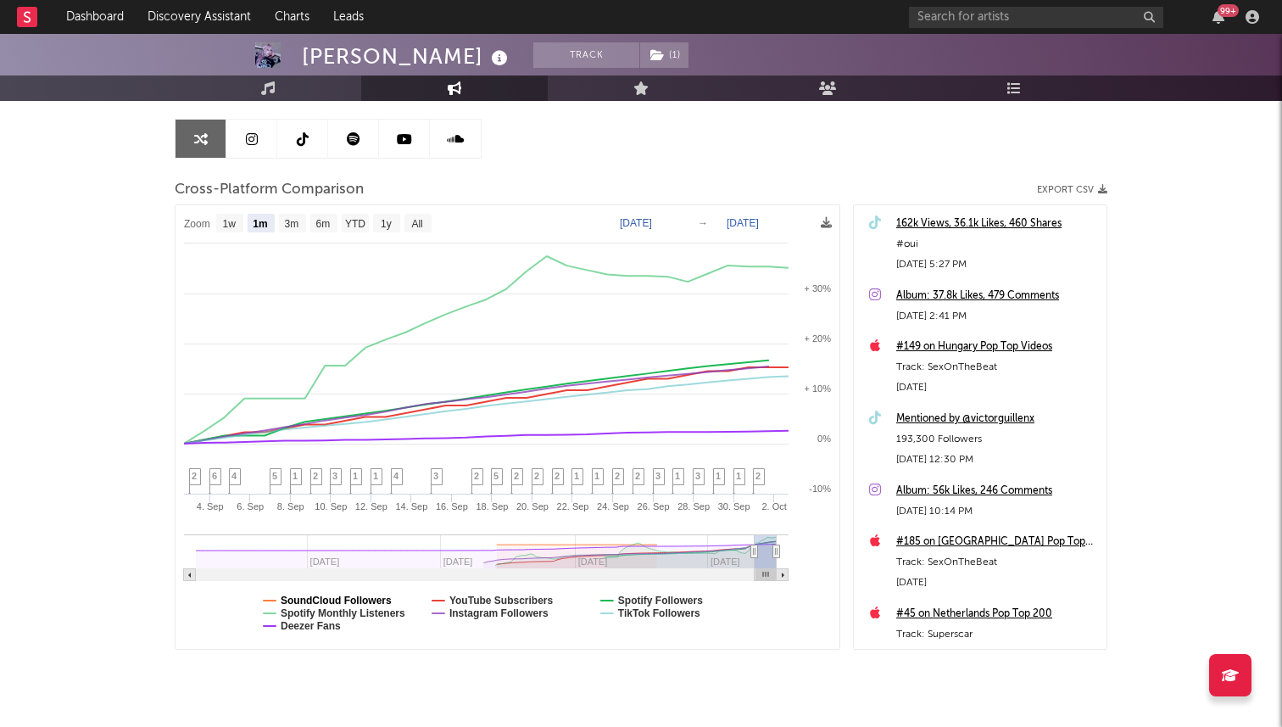
click at [298, 598] on text "SoundCloud Followers" at bounding box center [336, 601] width 111 height 12
select select "1m"
click at [307, 612] on text "Spotify Monthly Listeners" at bounding box center [343, 613] width 125 height 12
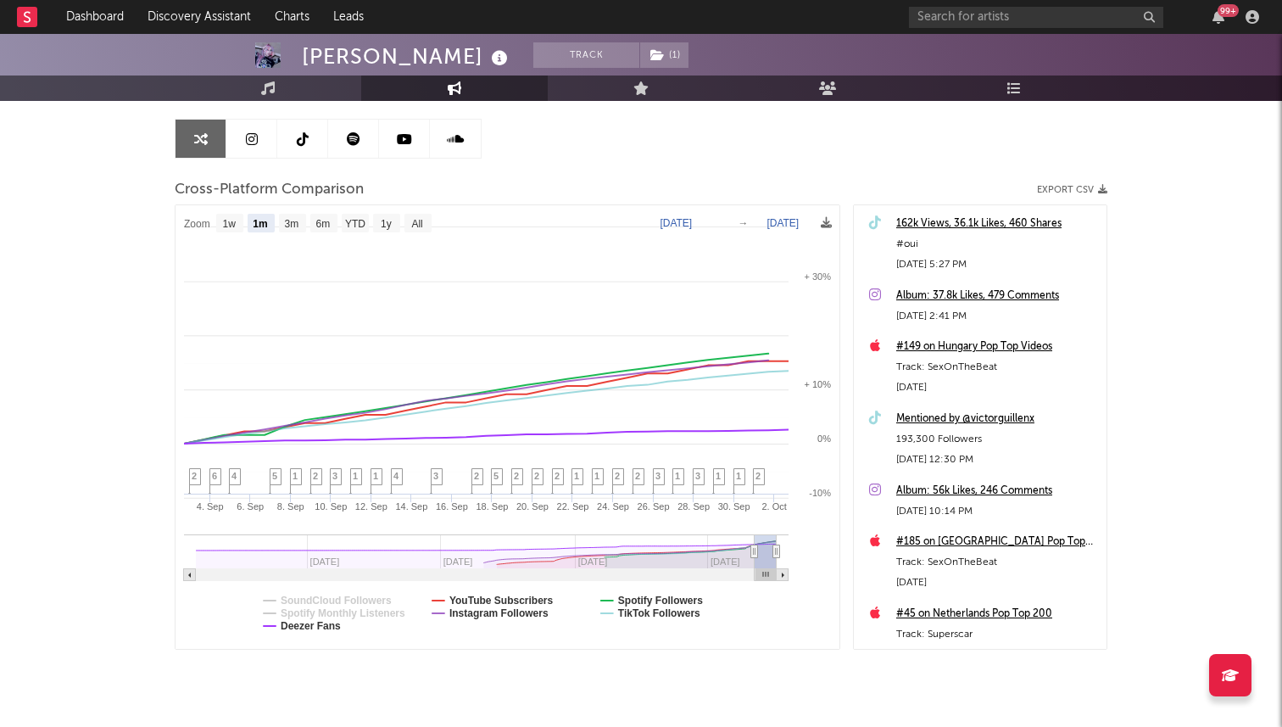
select select "1m"
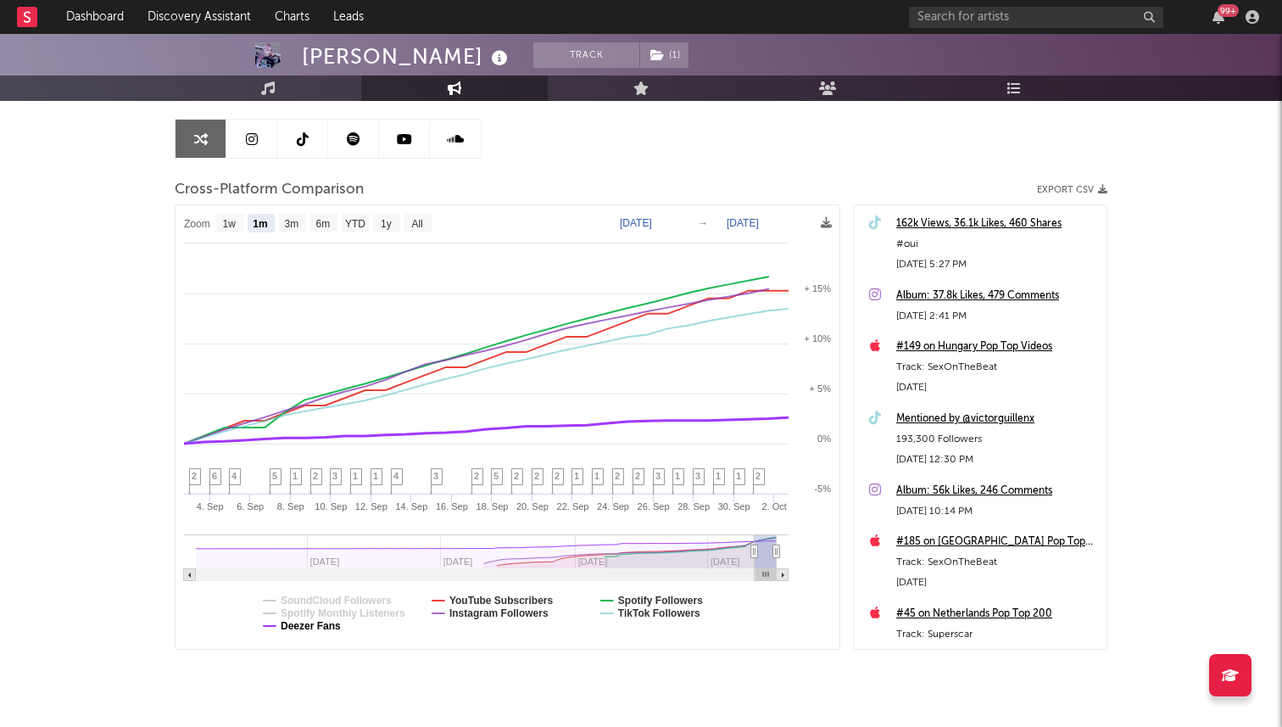
click at [316, 622] on text "Deezer Fans" at bounding box center [311, 626] width 60 height 12
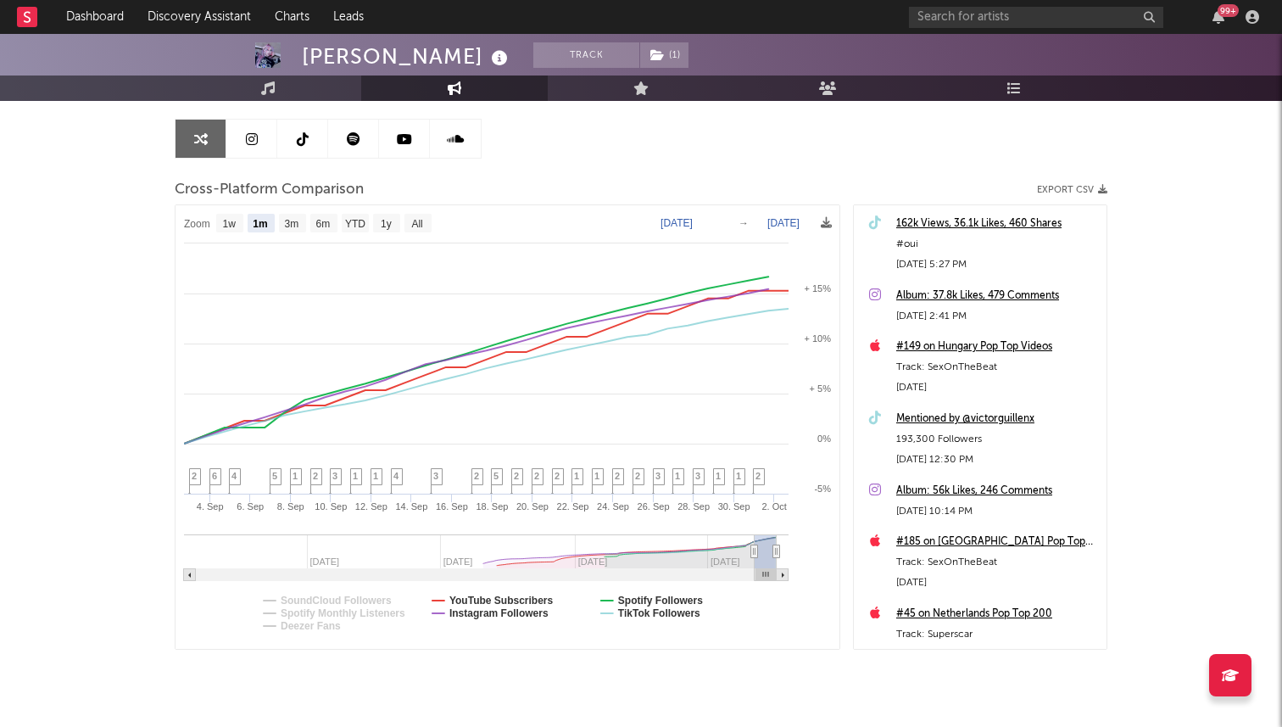
select select "1m"
click at [342, 611] on text "Spotify Monthly Listeners" at bounding box center [343, 613] width 125 height 12
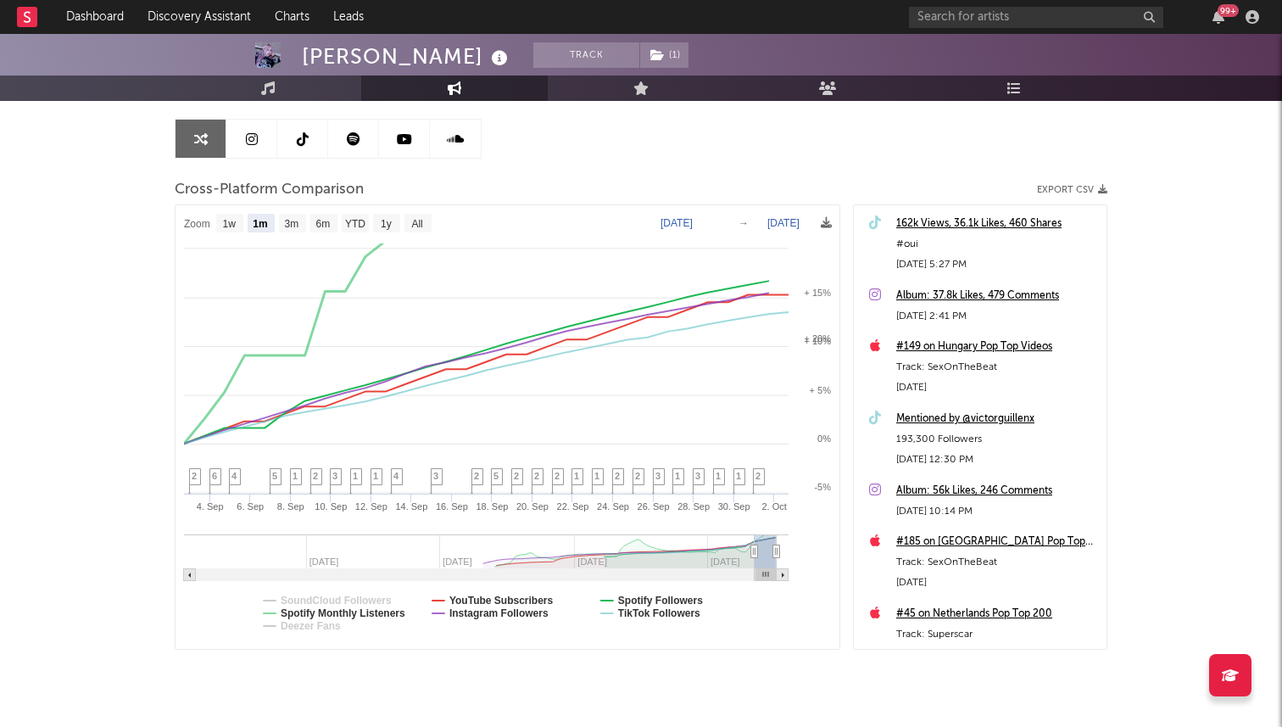
select select "1m"
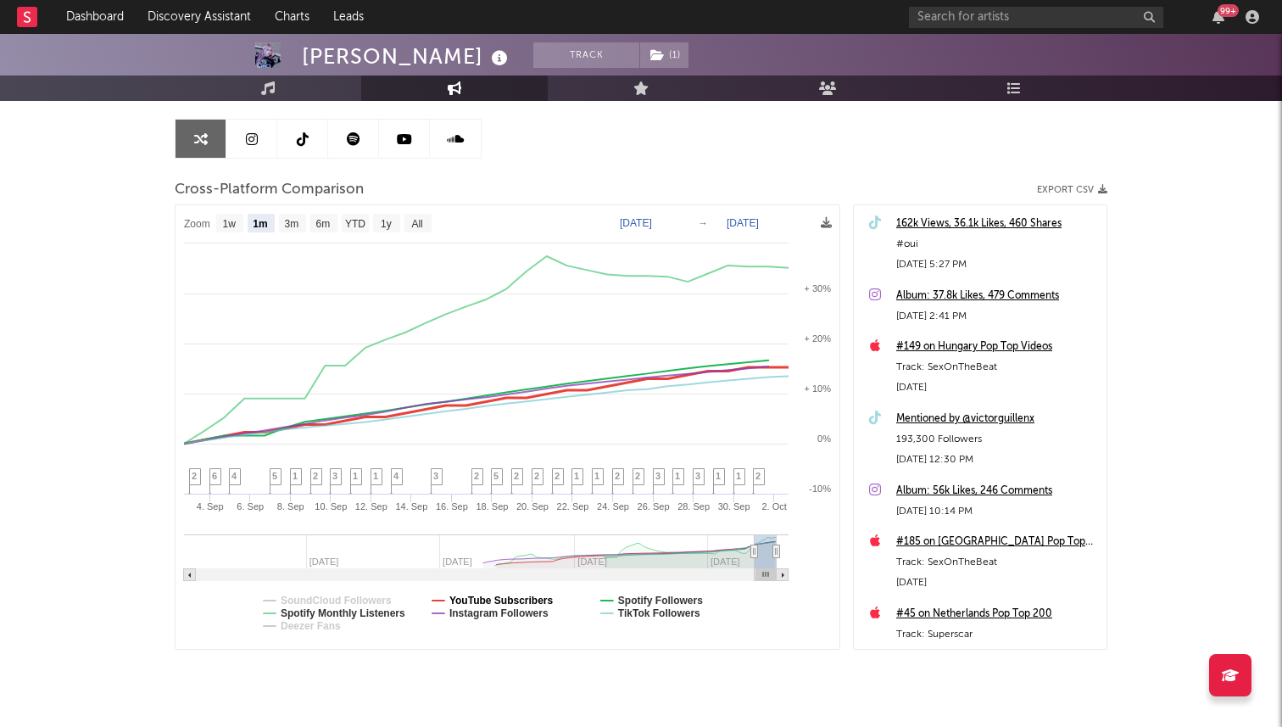
click at [506, 600] on text "YouTube Subscribers" at bounding box center [502, 601] width 104 height 12
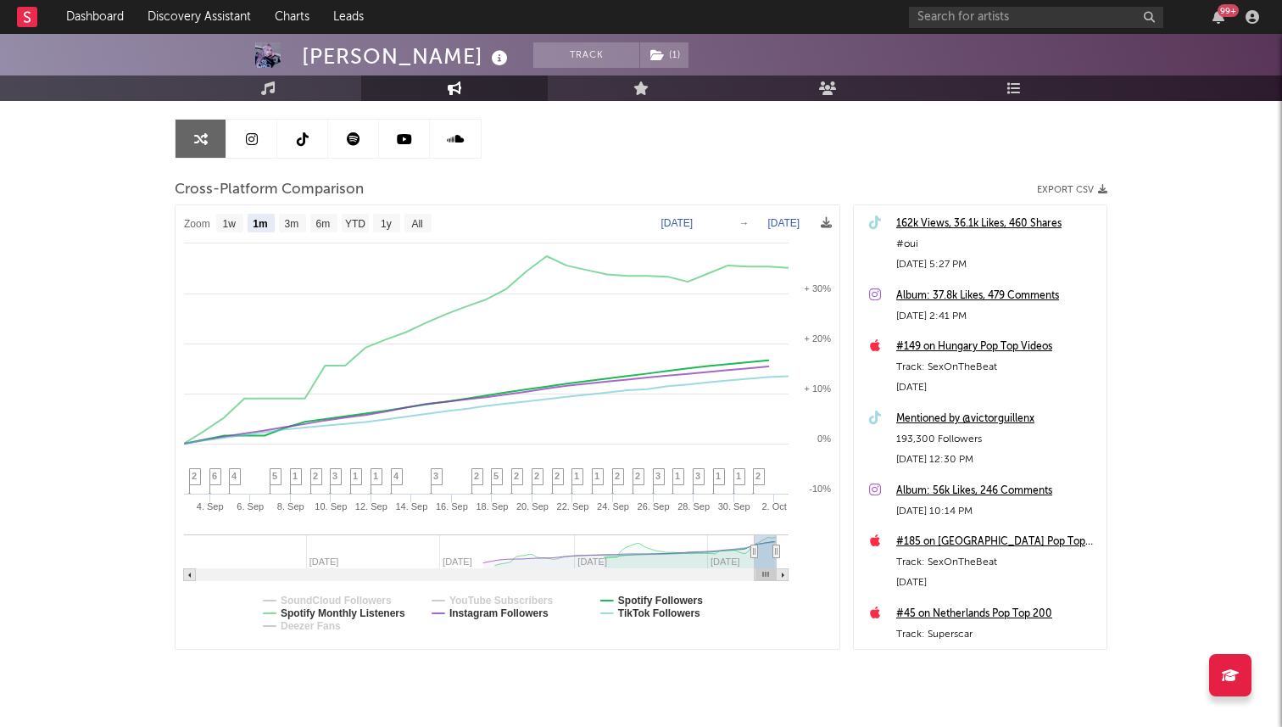
select select "1m"
click at [643, 599] on text "Spotify Followers" at bounding box center [660, 601] width 85 height 12
select select "1m"
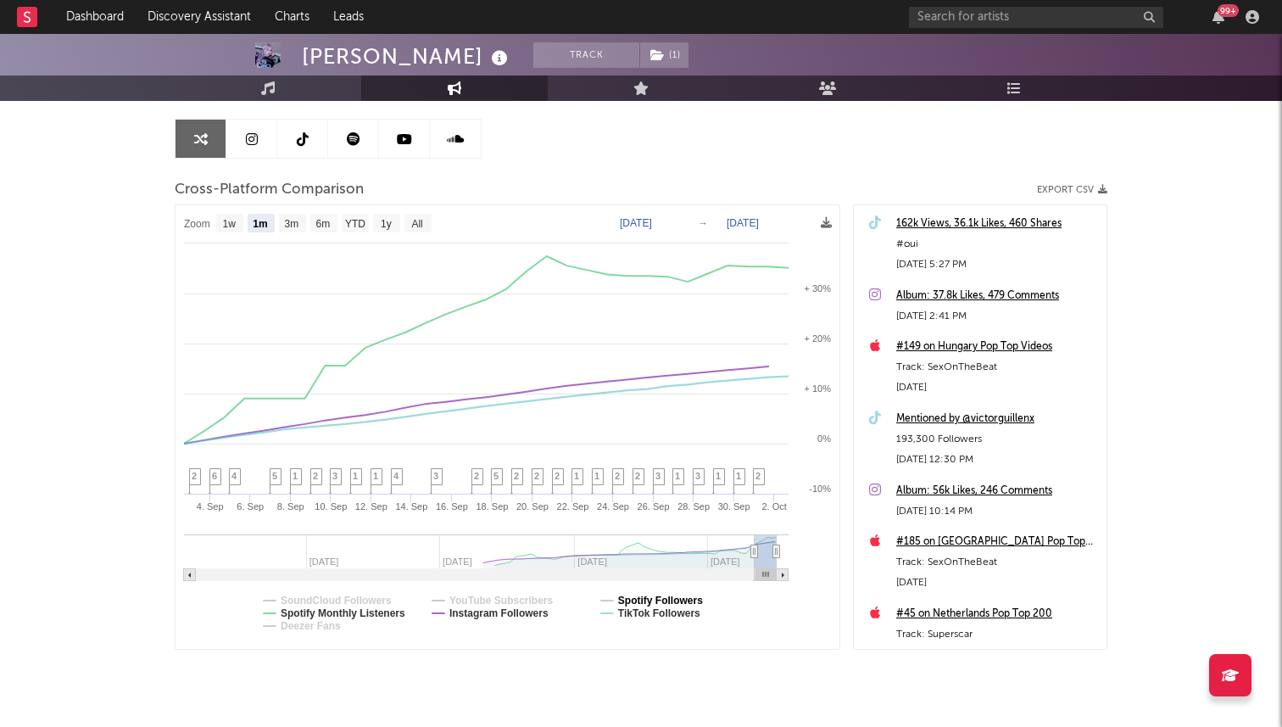
click at [639, 601] on text "Spotify Followers" at bounding box center [660, 601] width 85 height 12
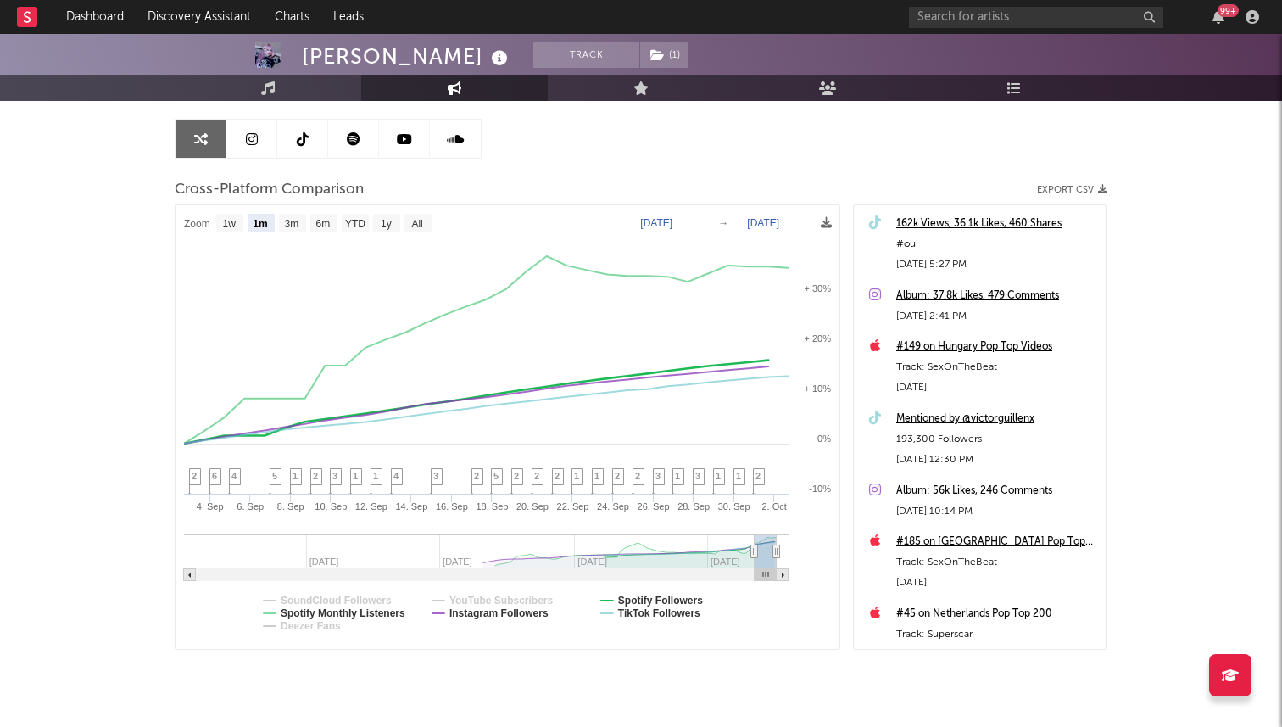
select select "1m"
click at [384, 615] on text "Spotify Monthly Listeners" at bounding box center [343, 613] width 125 height 12
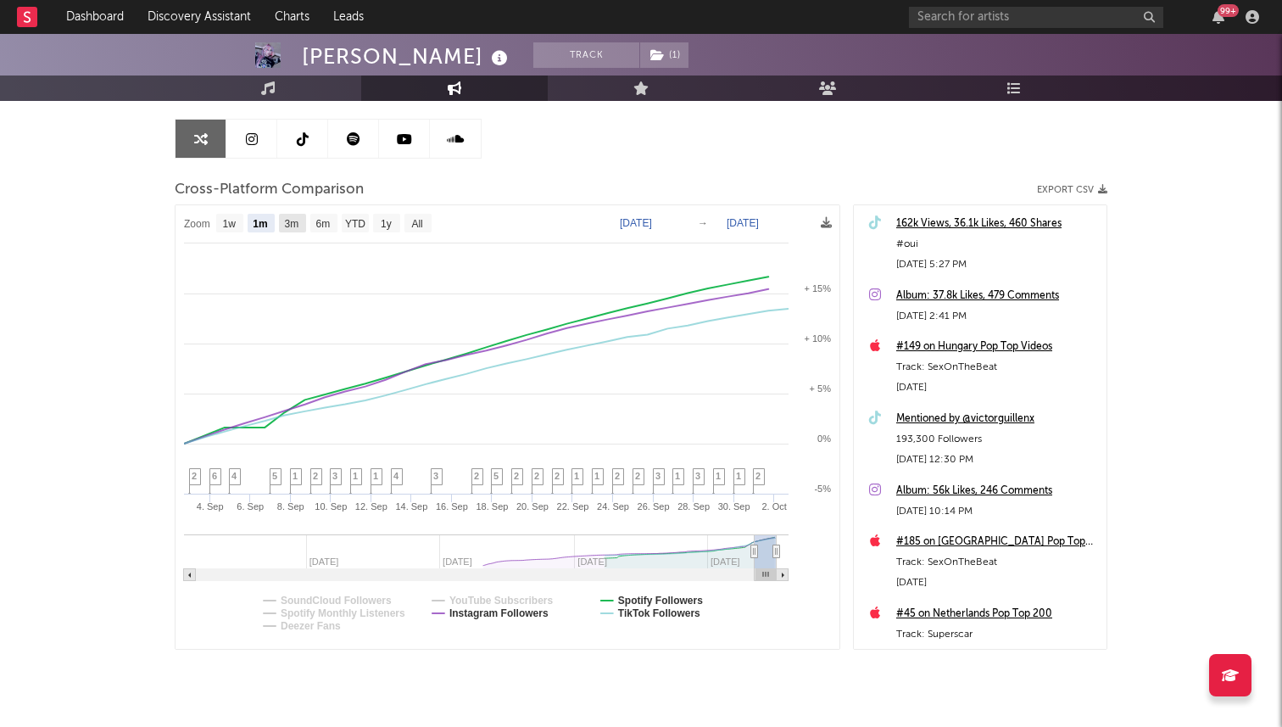
click at [288, 221] on text "3m" at bounding box center [292, 224] width 14 height 12
select select "3m"
type input "[DATE]"
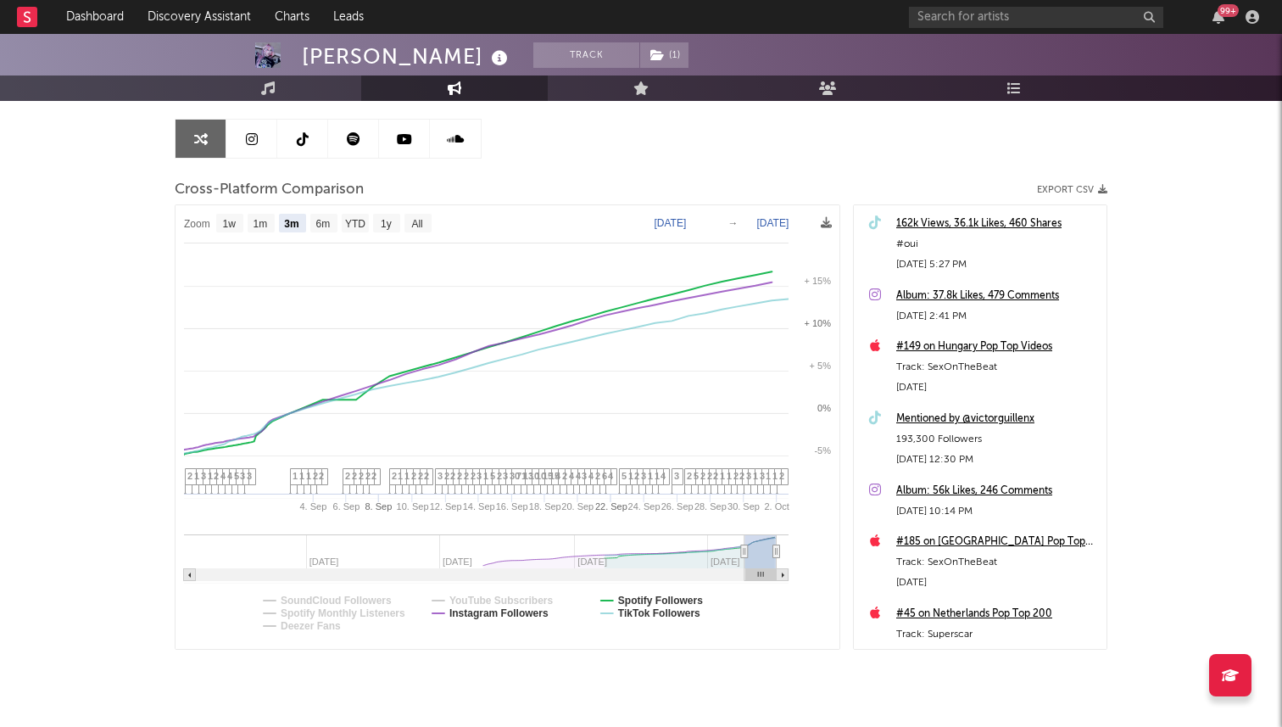
select select "3m"
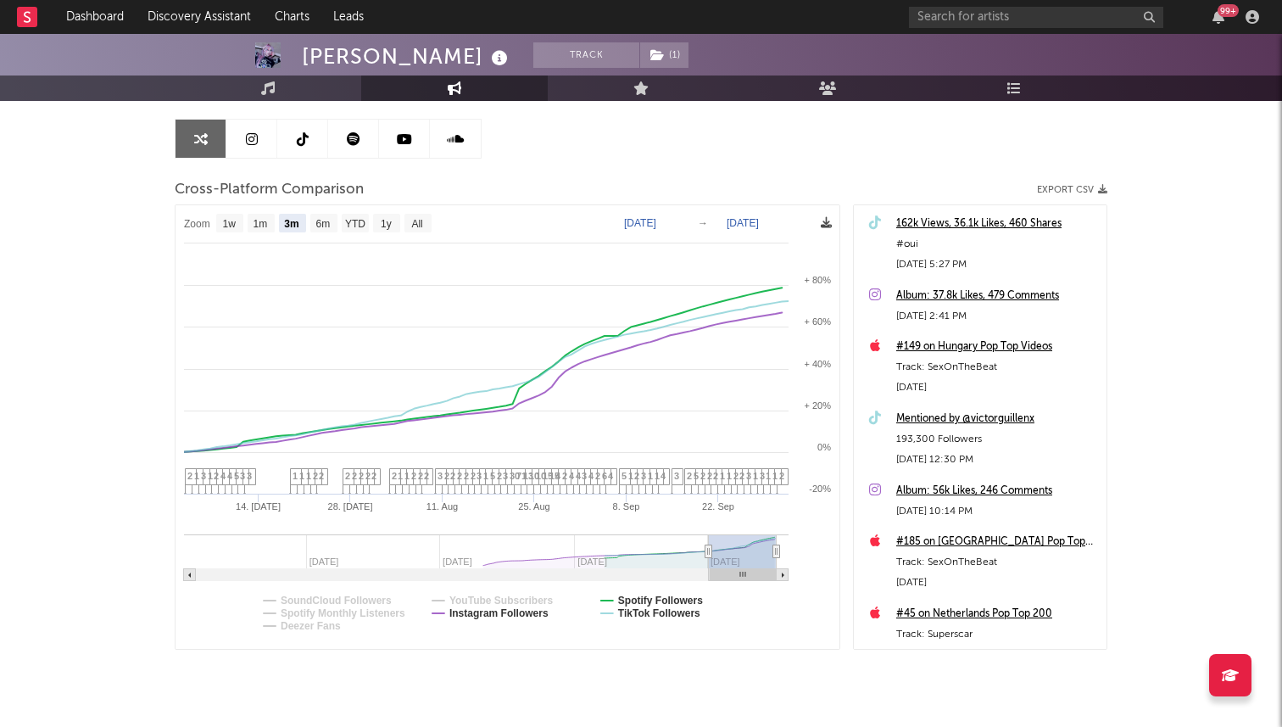
click at [822, 222] on icon at bounding box center [826, 222] width 11 height 11
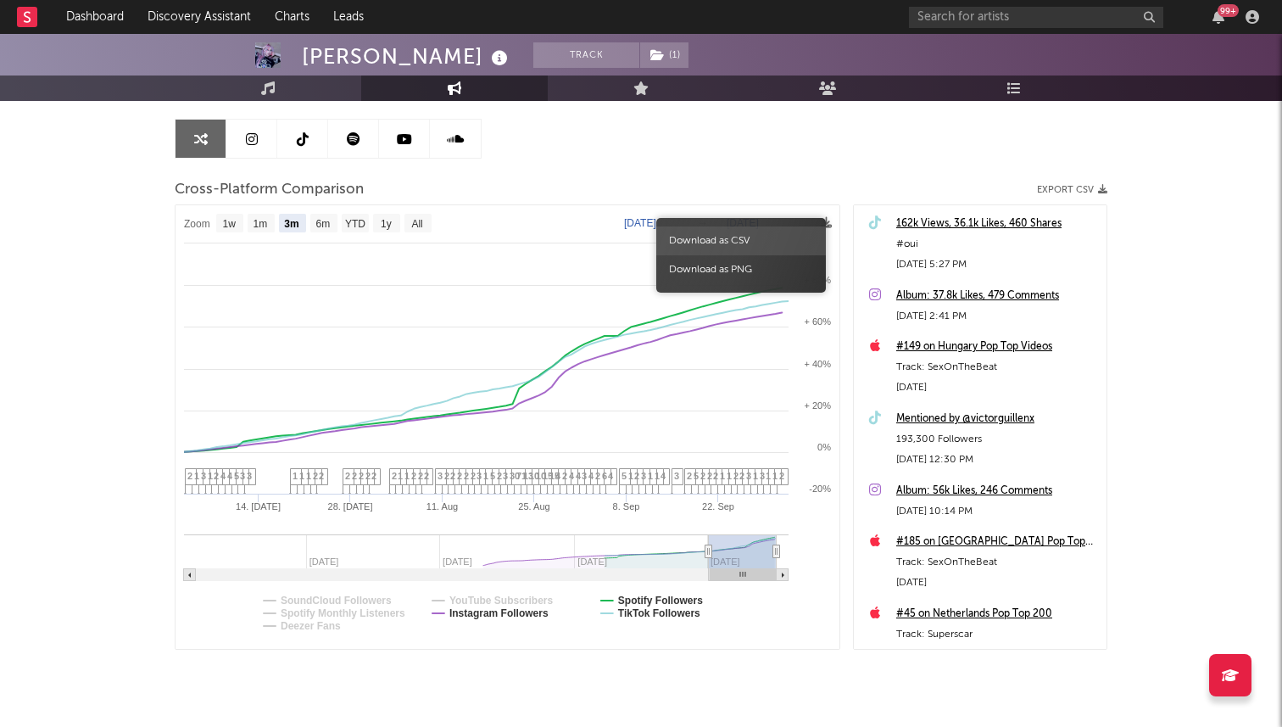
click at [747, 245] on span "Download as CSV" at bounding box center [741, 240] width 170 height 29
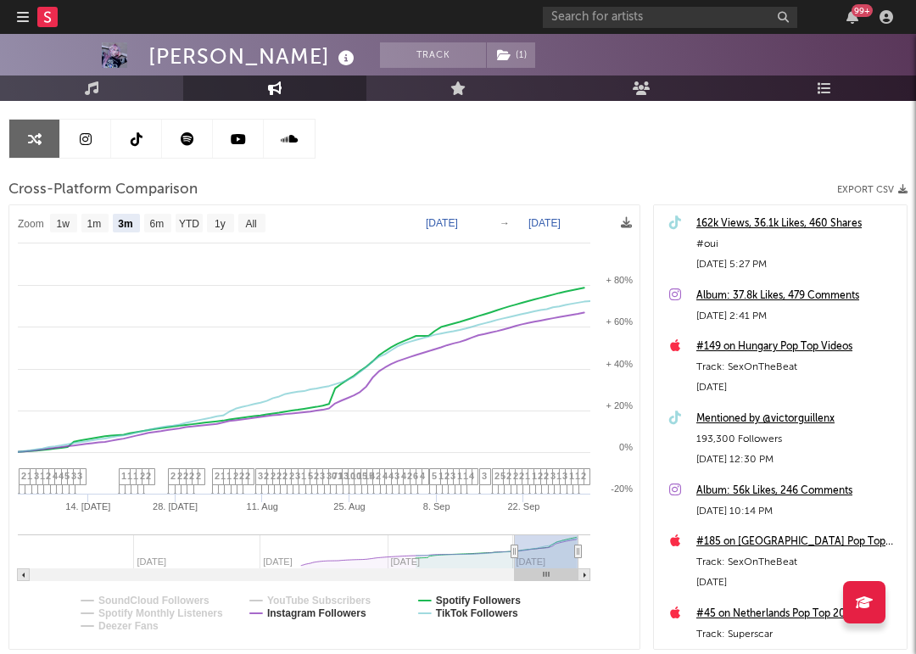
select select "3m"
drag, startPoint x: 629, startPoint y: 222, endPoint x: 629, endPoint y: 176, distance: 45.8
click at [629, 176] on div "Artist Engagement Cross-Platform Comparison Export CSV Zoom 1w 1m 3m 6m YTD 1y …" at bounding box center [457, 361] width 899 height 577
click at [848, 183] on div "Cross-Platform Comparison Export CSV" at bounding box center [457, 190] width 899 height 29
click at [851, 190] on button "Export CSV" at bounding box center [872, 190] width 70 height 10
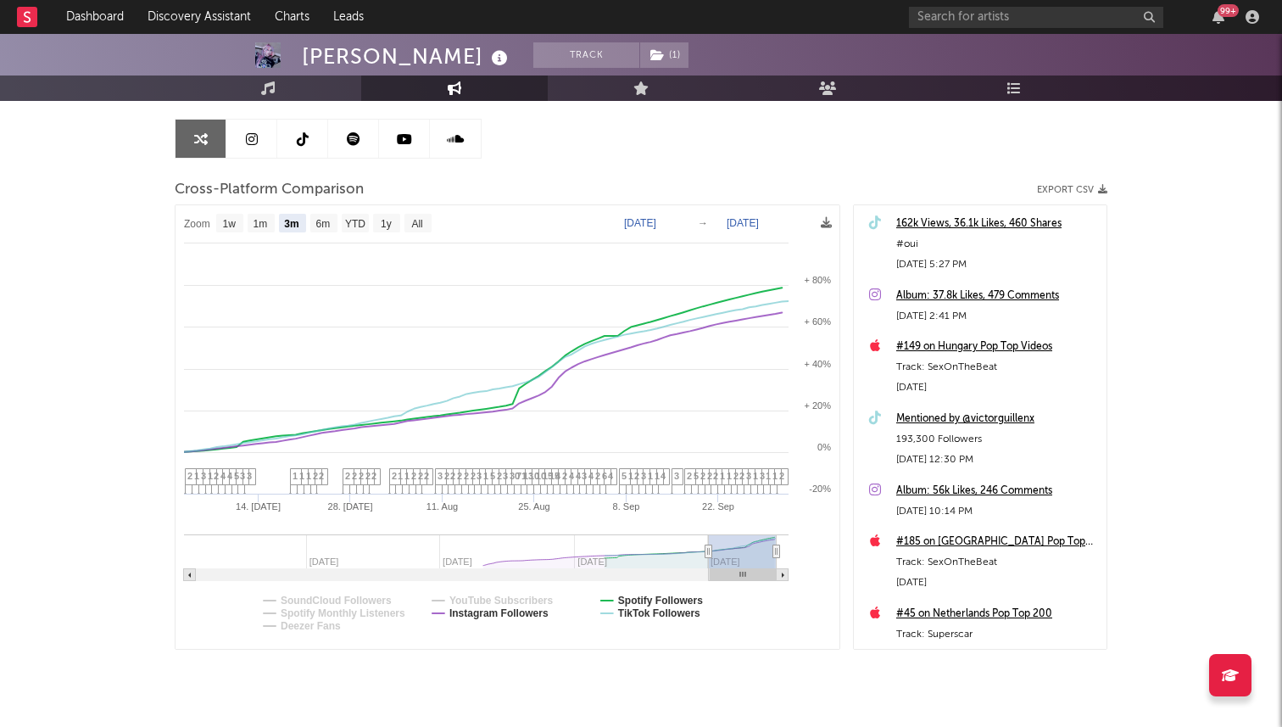
select select "3m"
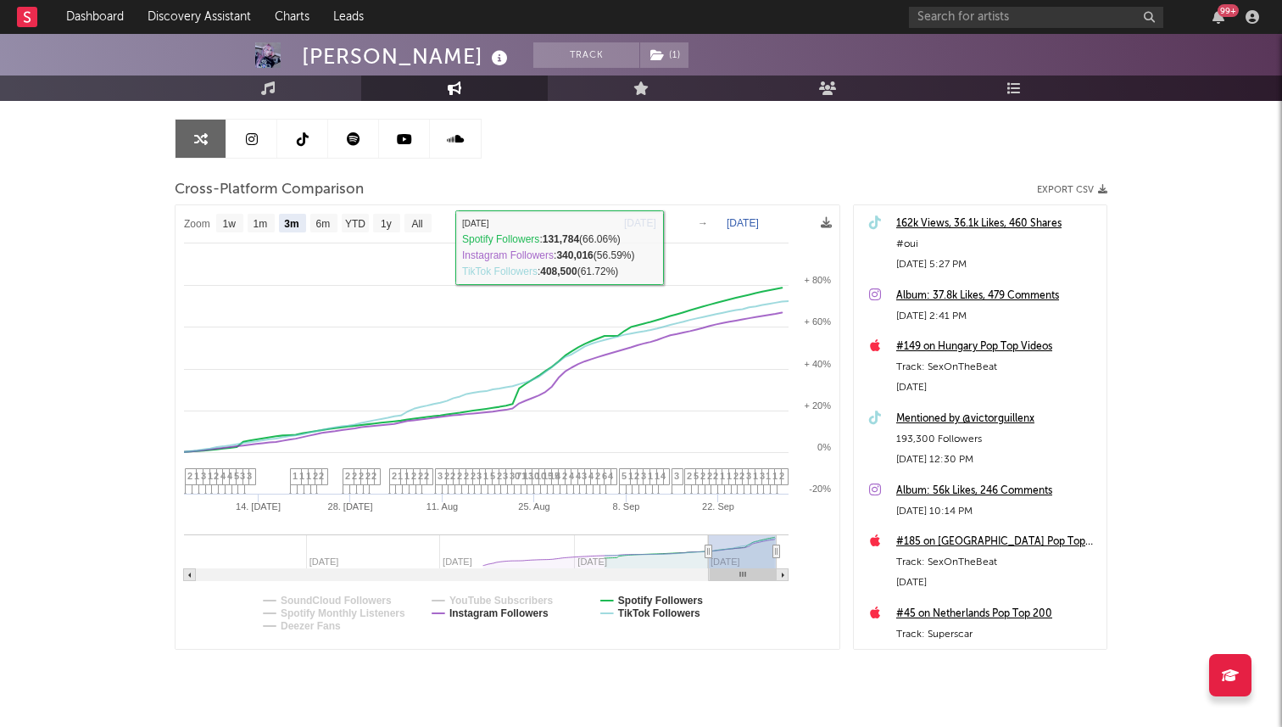
scroll to position [0, 0]
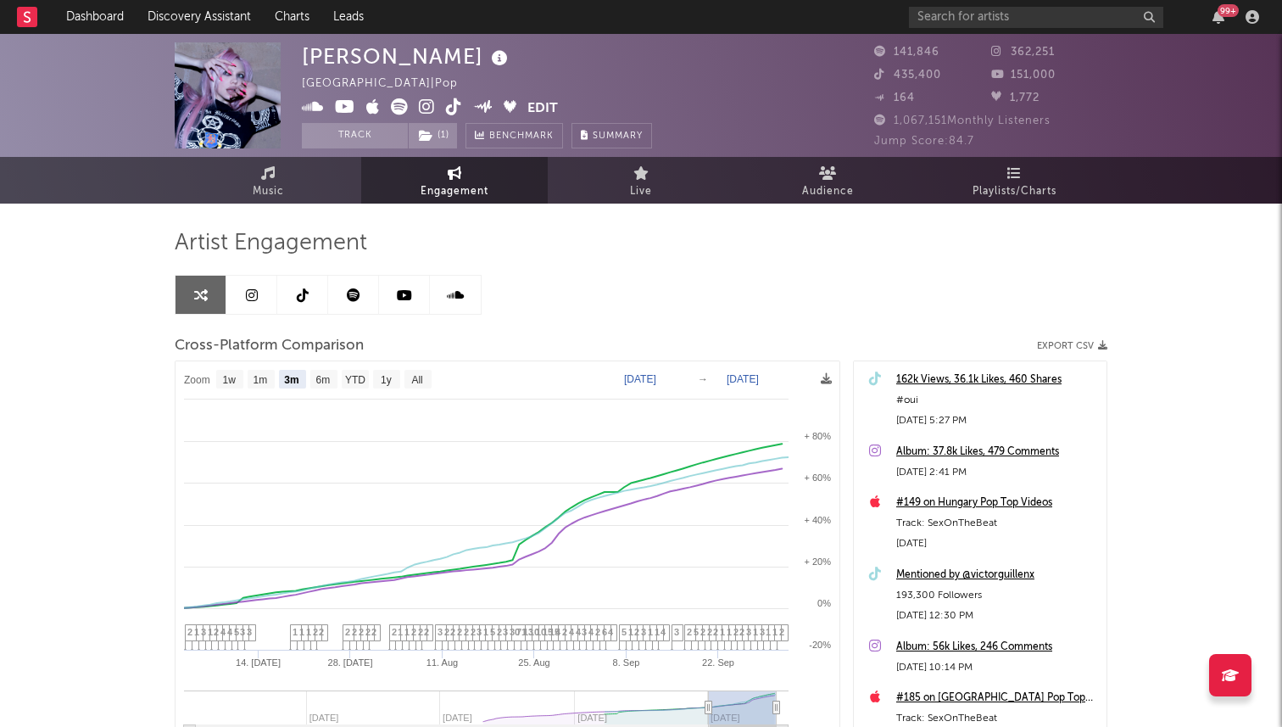
click at [293, 299] on link at bounding box center [302, 295] width 51 height 38
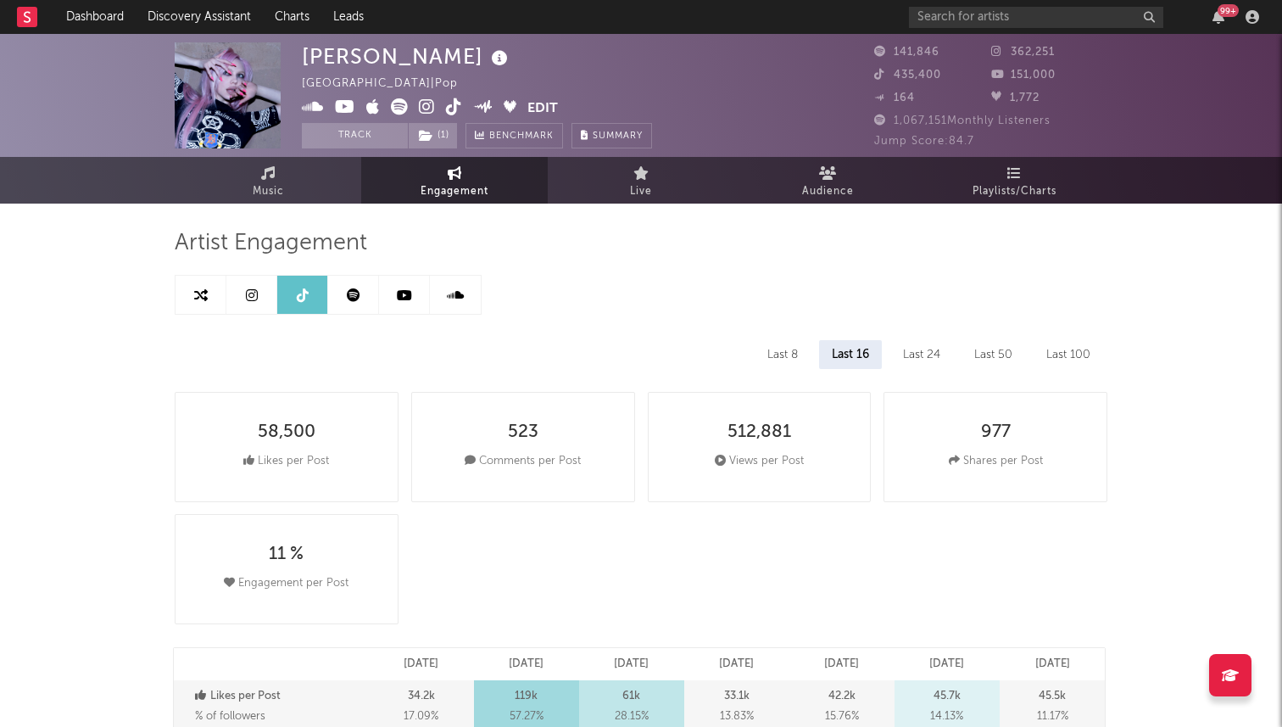
select select "6m"
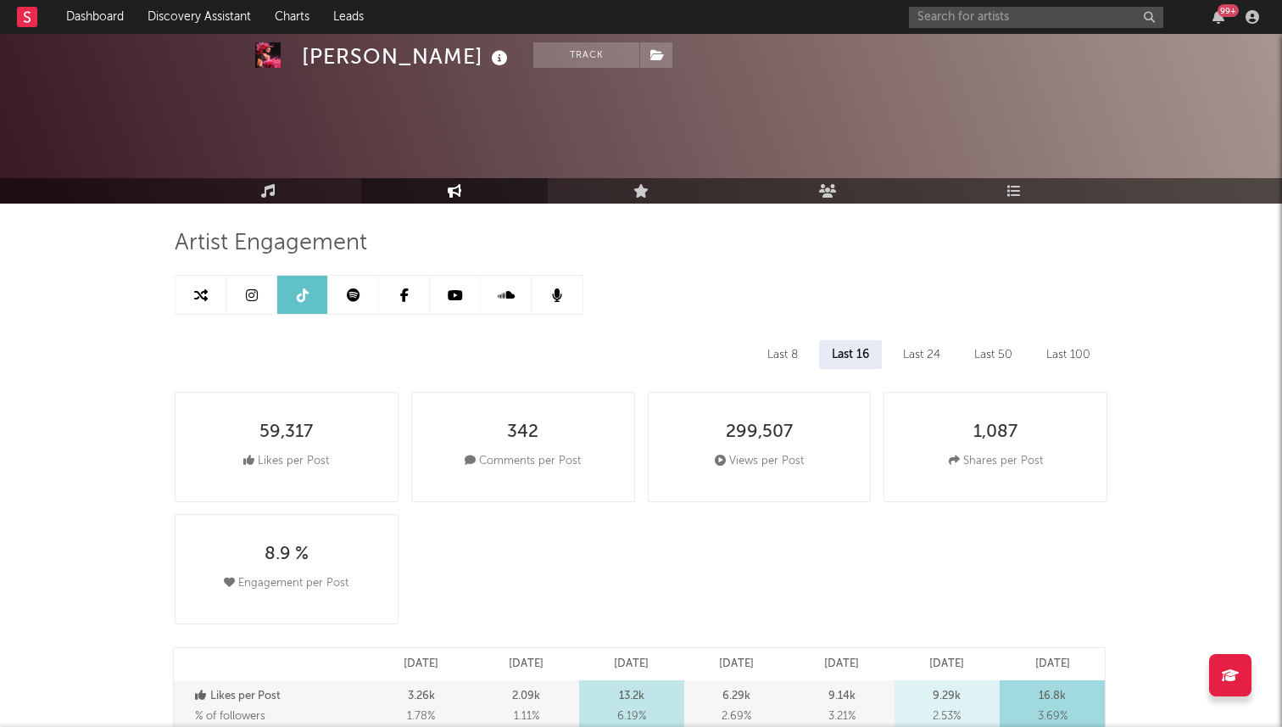
select select "3m"
select select "6m"
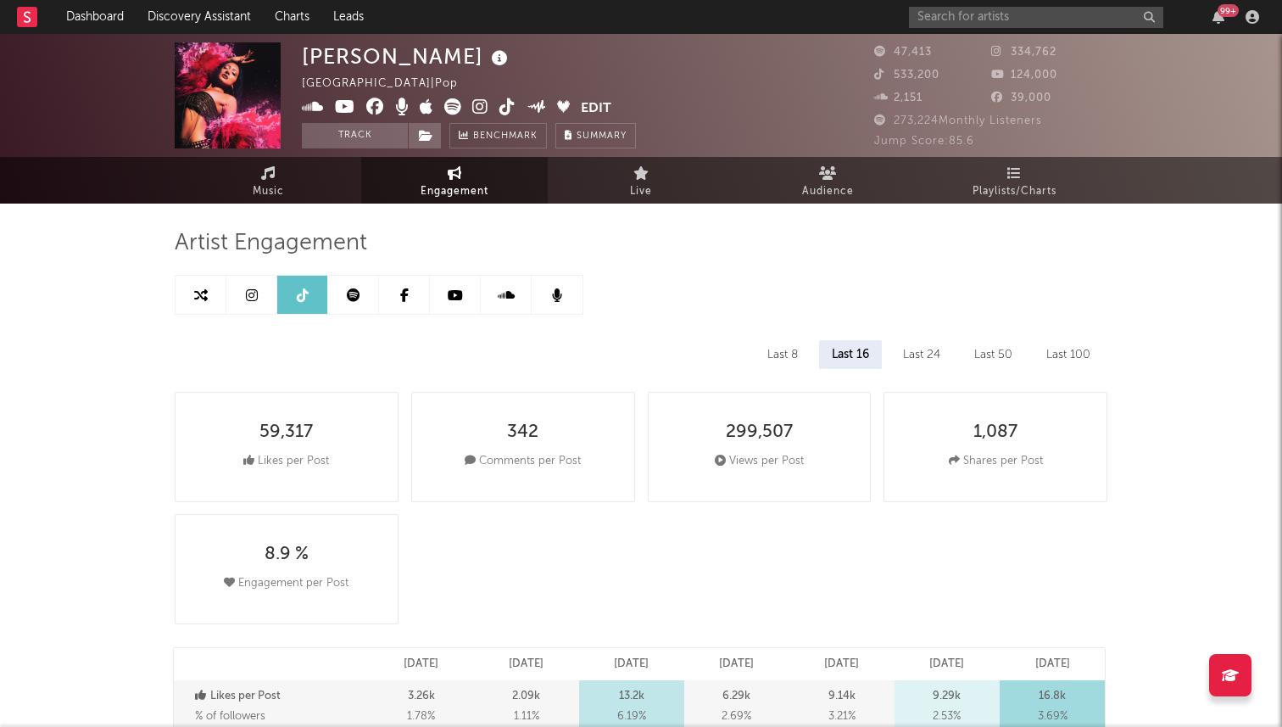
click at [221, 299] on link at bounding box center [201, 295] width 51 height 38
select select "1m"
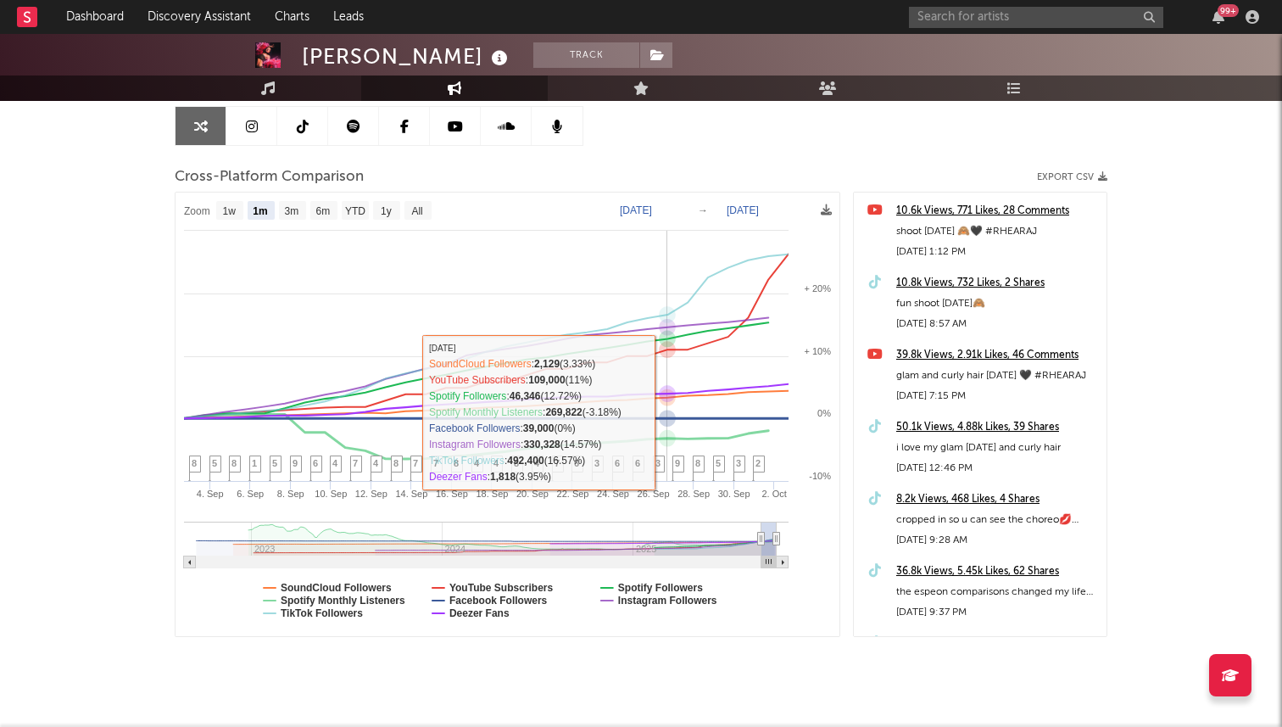
scroll to position [198, 0]
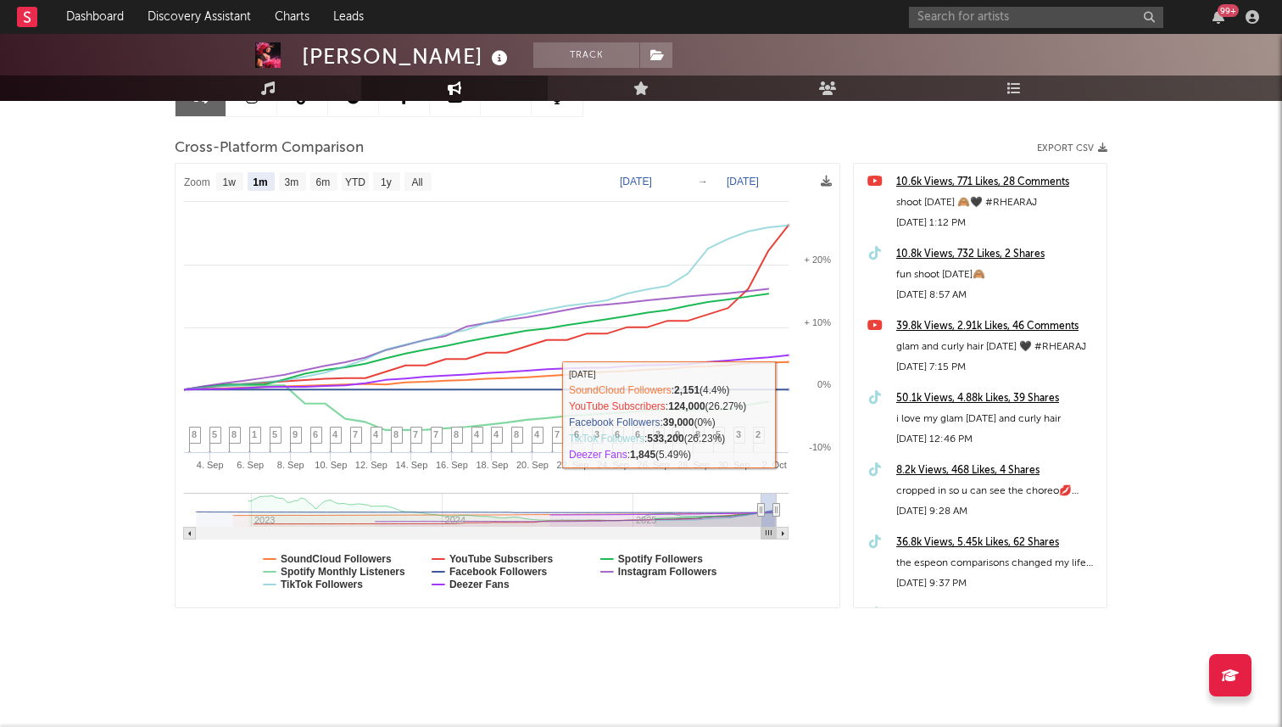
click at [1081, 148] on button "Export CSV" at bounding box center [1072, 148] width 70 height 10
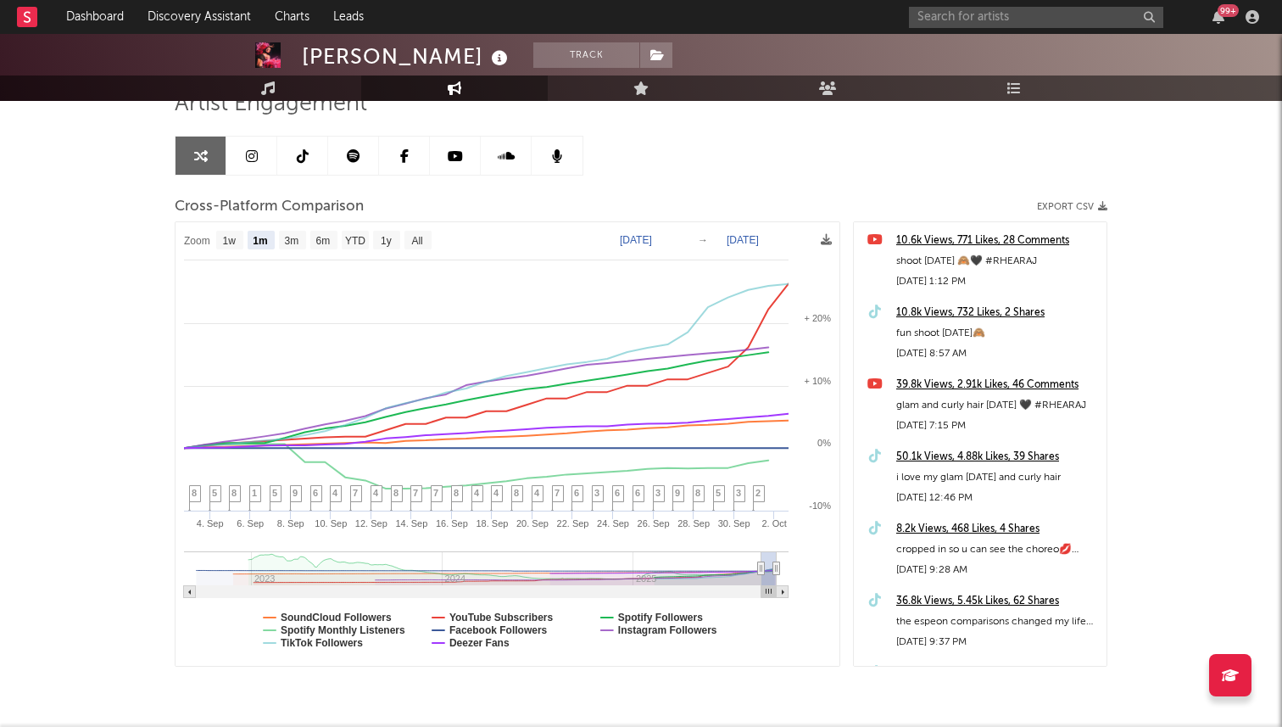
scroll to position [0, 0]
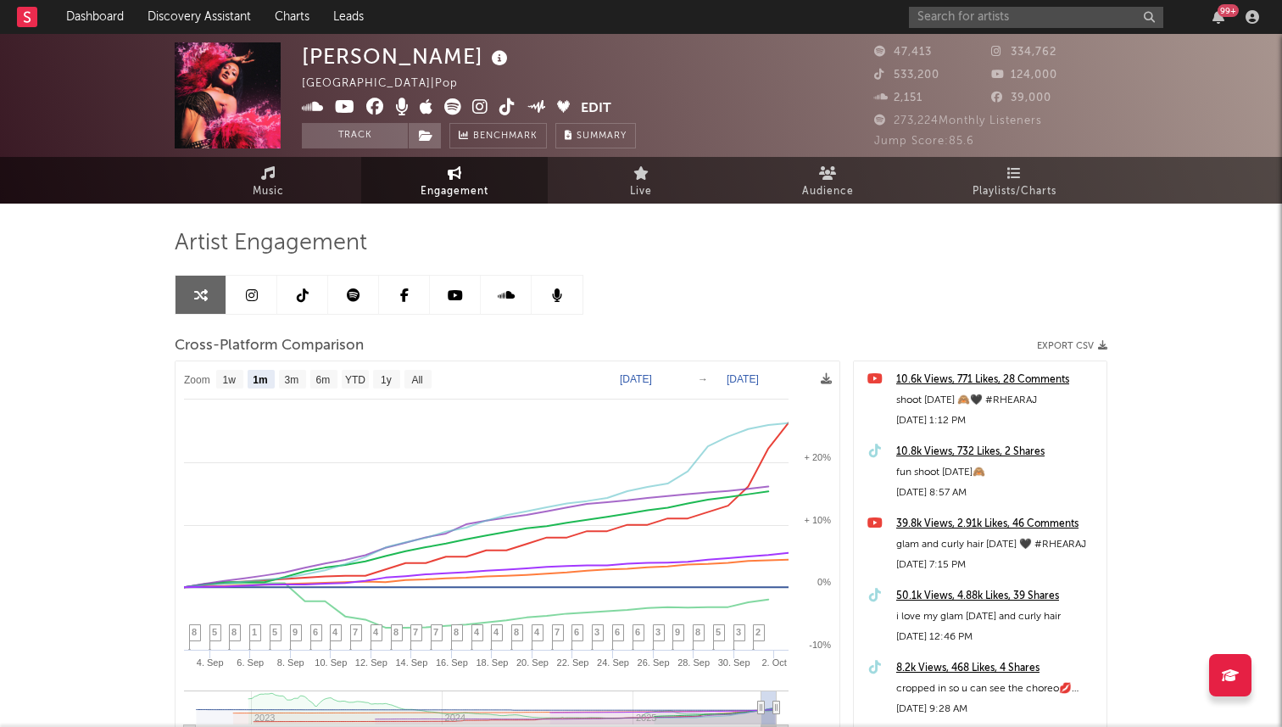
click at [298, 297] on icon at bounding box center [303, 295] width 12 height 14
select select "6m"
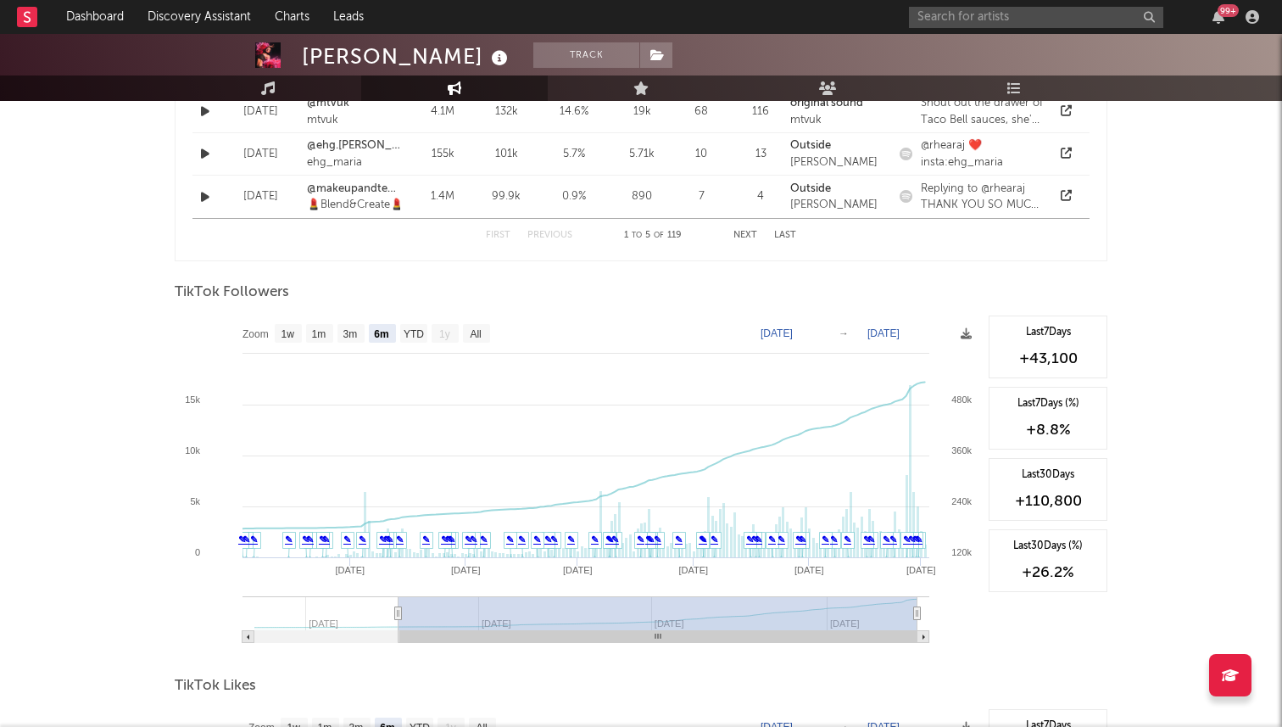
scroll to position [1438, 0]
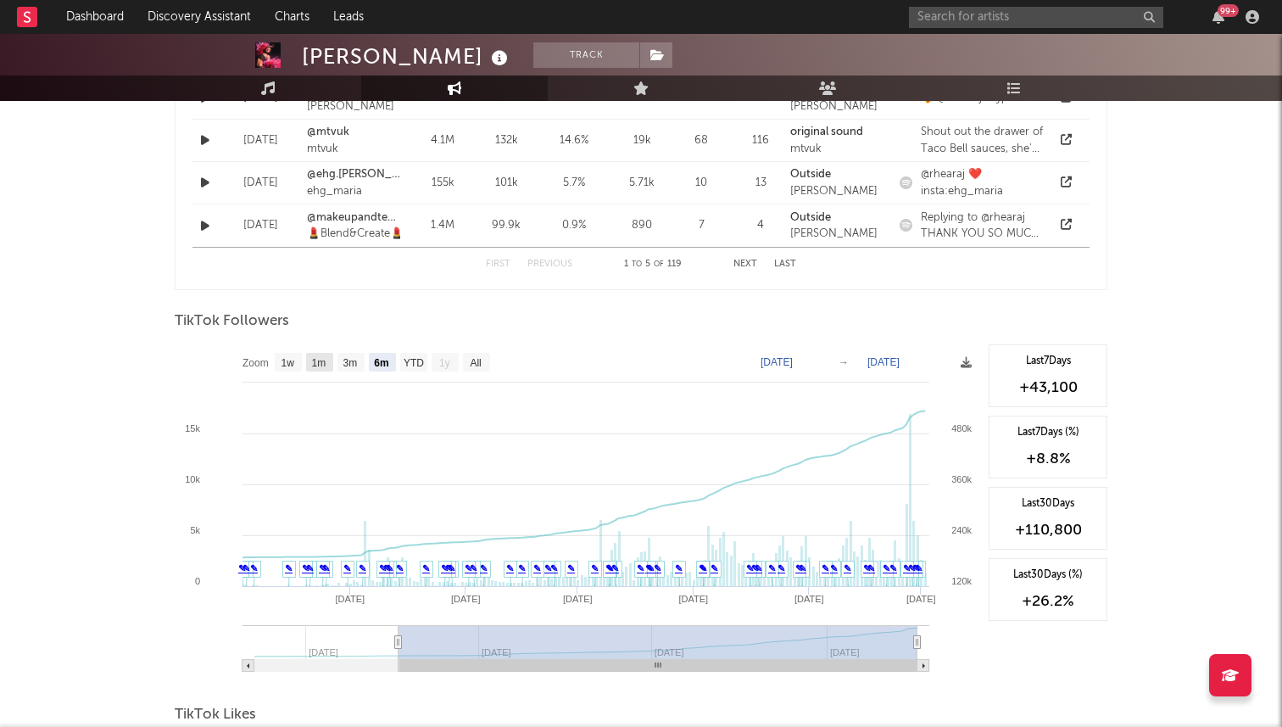
click at [319, 357] on text "1m" at bounding box center [319, 363] width 14 height 12
select select "1m"
type input "2025-09-02"
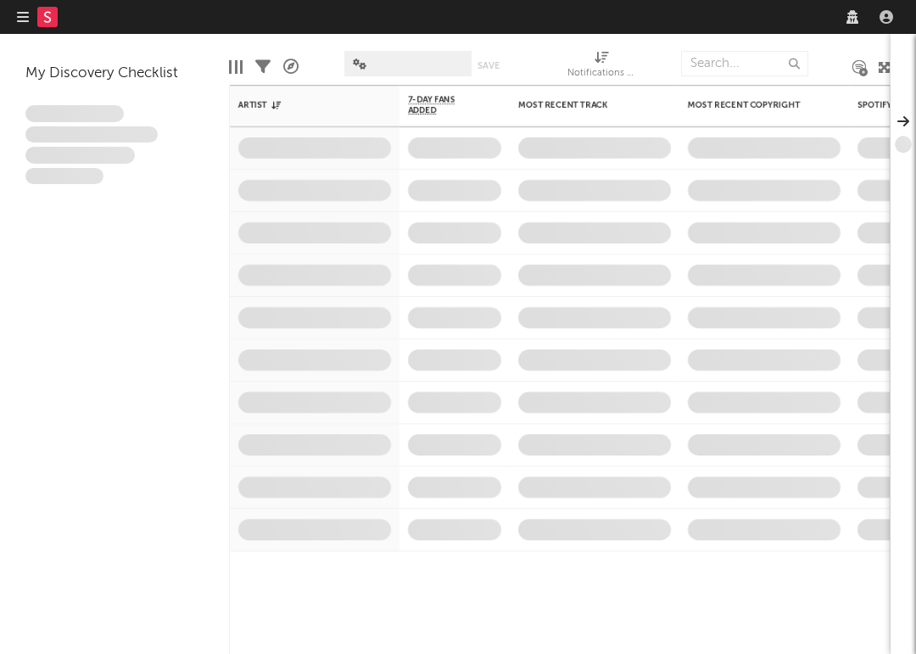
click at [780, 20] on nav "Dashboard Discovery Assistant Charts Leads" at bounding box center [458, 17] width 916 height 34
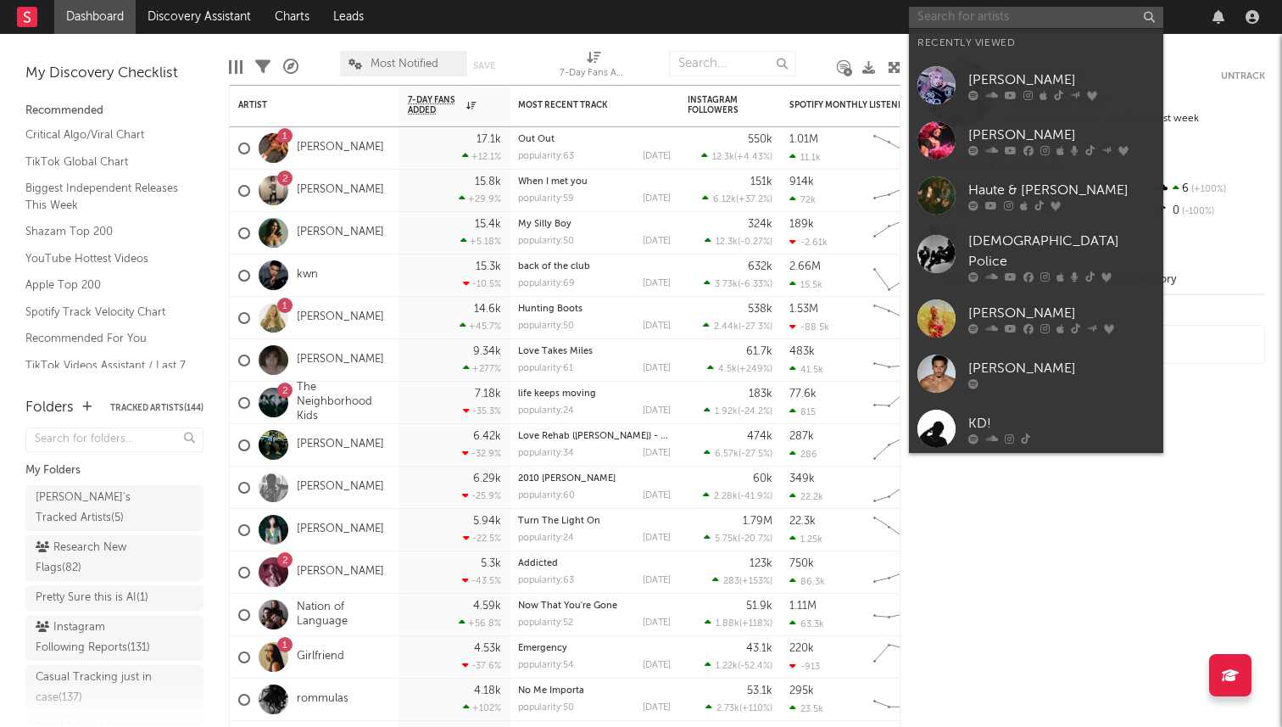
click at [915, 13] on input "text" at bounding box center [1036, 17] width 254 height 21
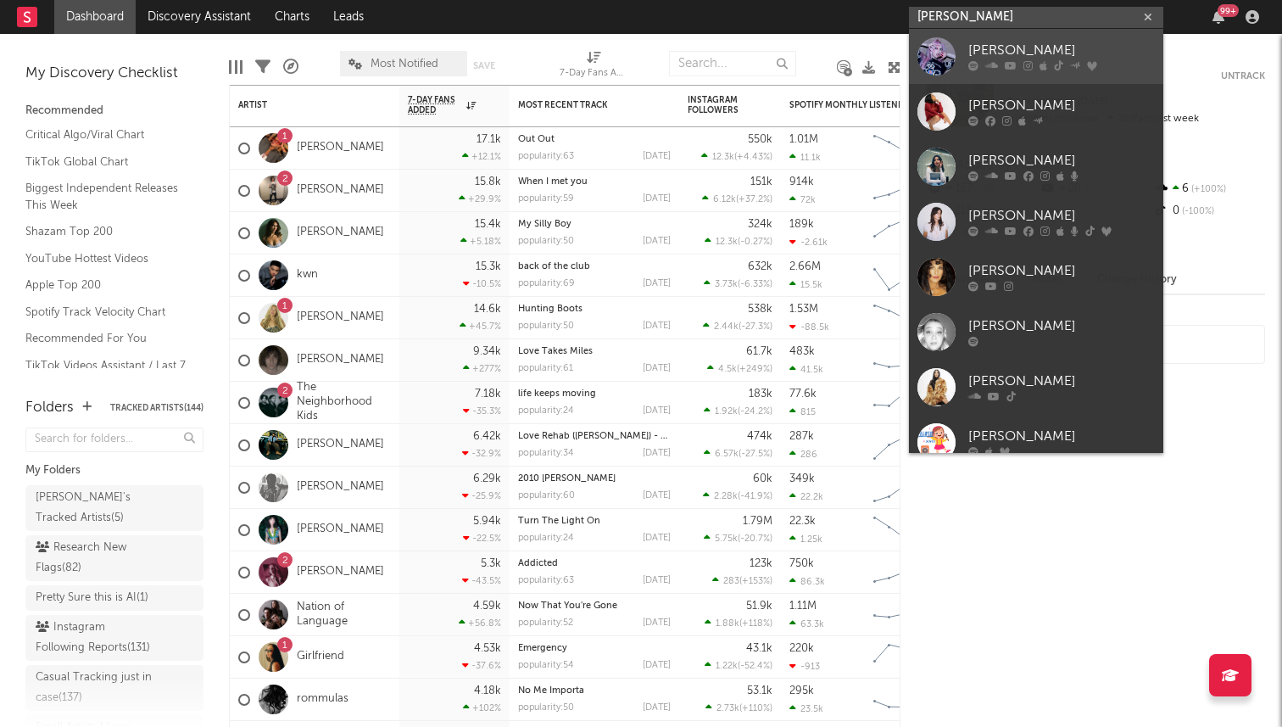
type input "[PERSON_NAME]"
click at [915, 50] on div at bounding box center [937, 56] width 38 height 38
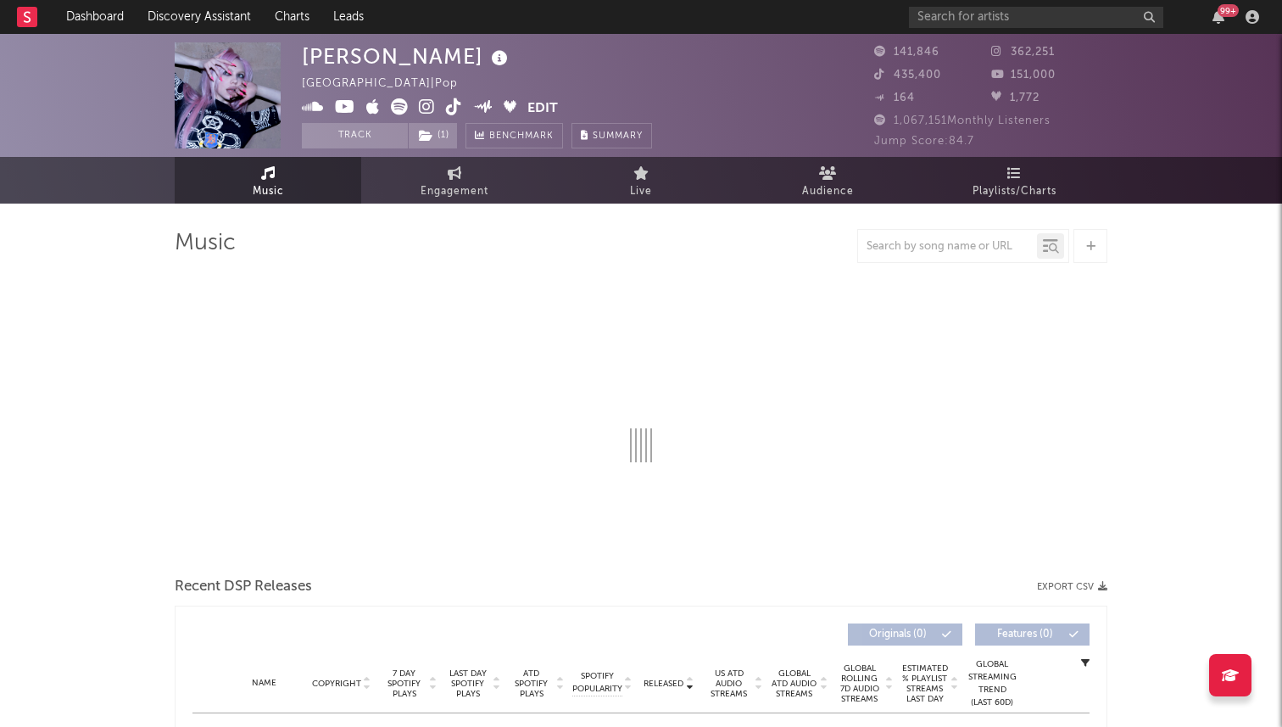
select select "6m"
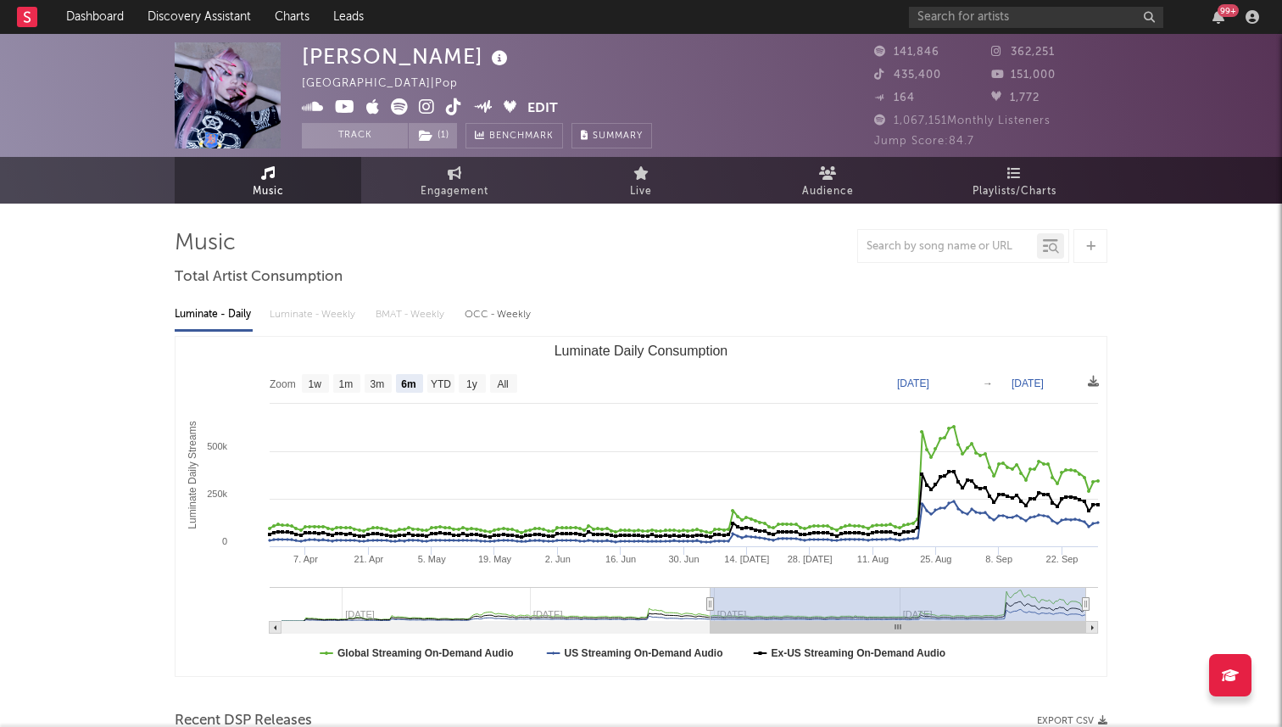
click at [452, 109] on icon at bounding box center [454, 106] width 16 height 17
